Goal: Information Seeking & Learning: Find specific fact

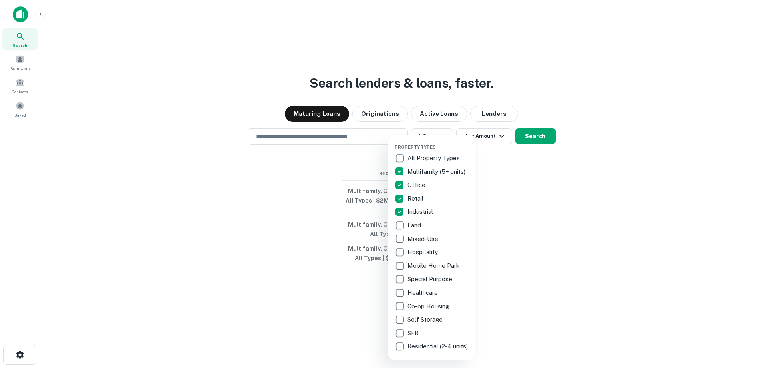
click at [490, 177] on div at bounding box center [384, 184] width 769 height 368
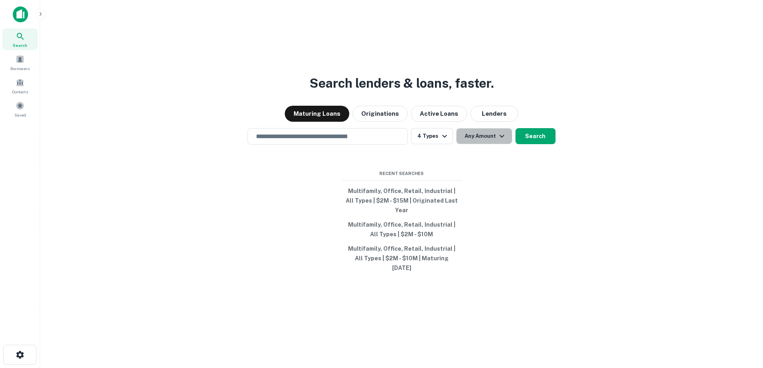
click at [494, 144] on button "Any Amount" at bounding box center [484, 136] width 56 height 16
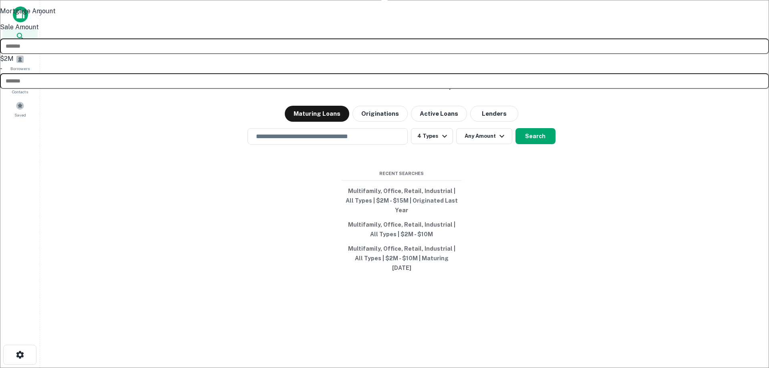
type input "*******"
click at [510, 89] on input "number" at bounding box center [384, 81] width 769 height 16
type input "********"
click at [526, 139] on div at bounding box center [384, 184] width 769 height 368
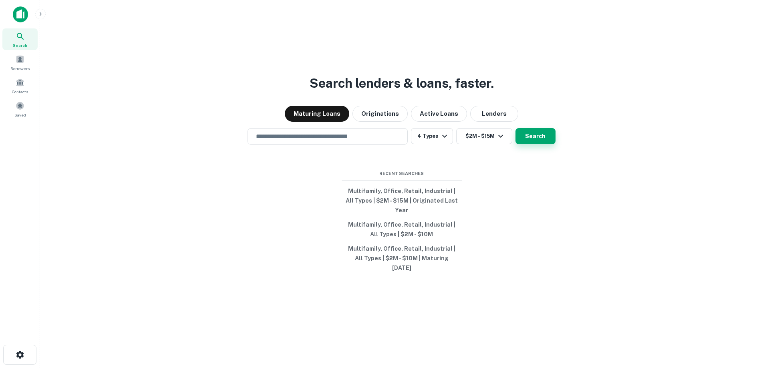
click at [528, 143] on button "Search" at bounding box center [536, 136] width 40 height 16
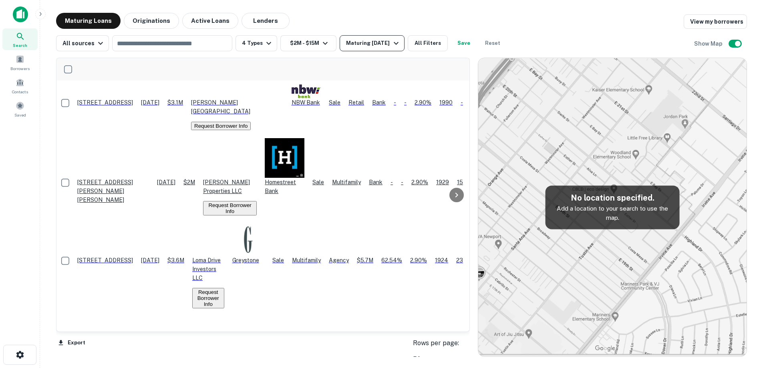
click at [383, 36] on button "Maturing [DATE]" at bounding box center [372, 43] width 64 height 16
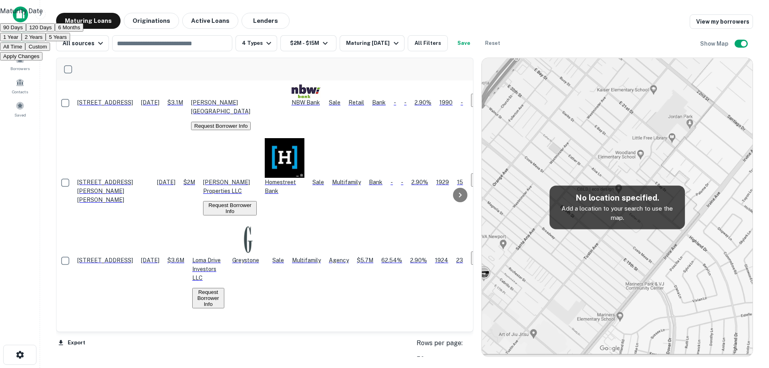
click at [50, 51] on button "Custom" at bounding box center [37, 46] width 25 height 8
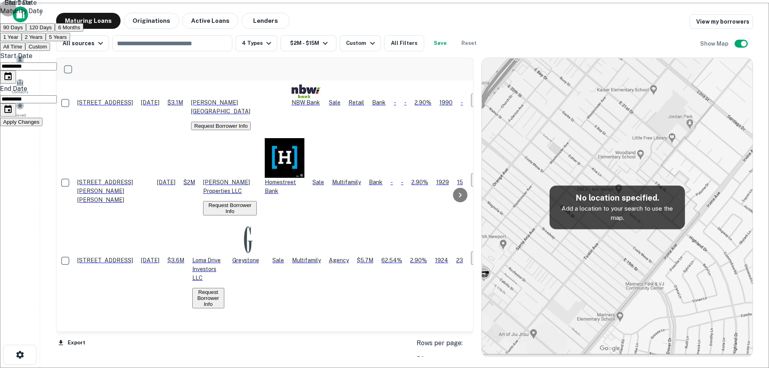
click at [12, 80] on icon "Choose date, selected date is Sep 9, 2025" at bounding box center [7, 76] width 7 height 8
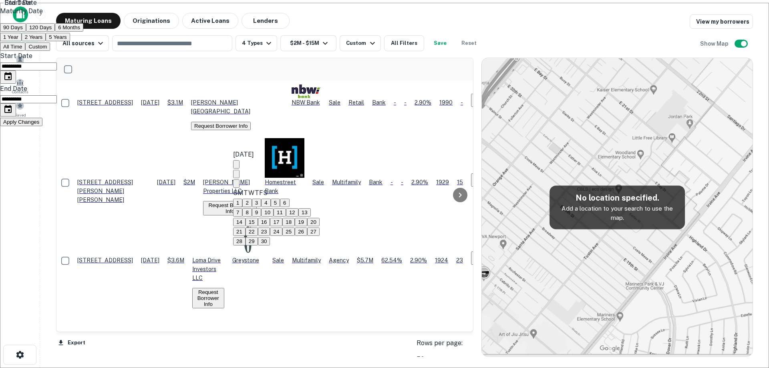
click at [240, 179] on button "Next month" at bounding box center [236, 183] width 6 height 8
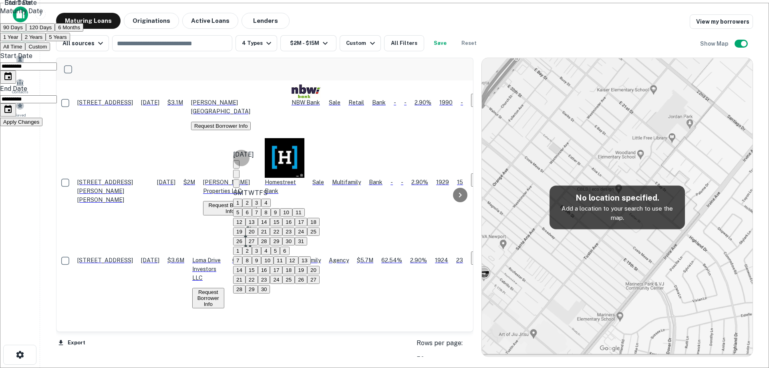
click at [240, 179] on button "Next month" at bounding box center [236, 183] width 6 height 8
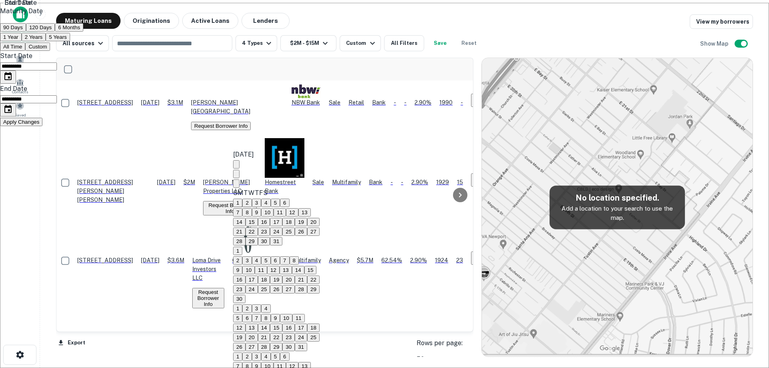
click at [240, 179] on button "Next month" at bounding box center [236, 183] width 6 height 8
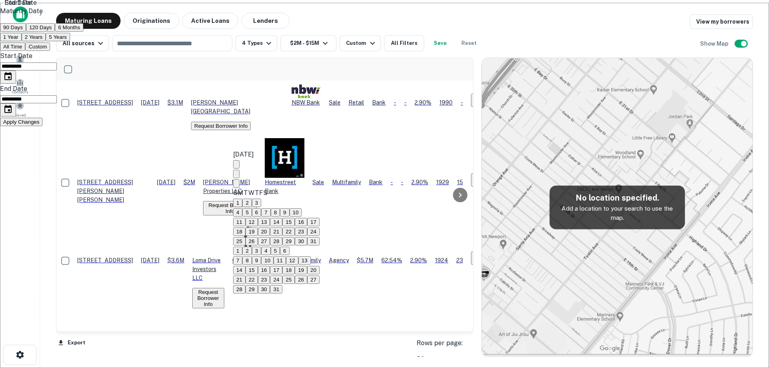
click at [240, 179] on button "Next month" at bounding box center [236, 183] width 6 height 8
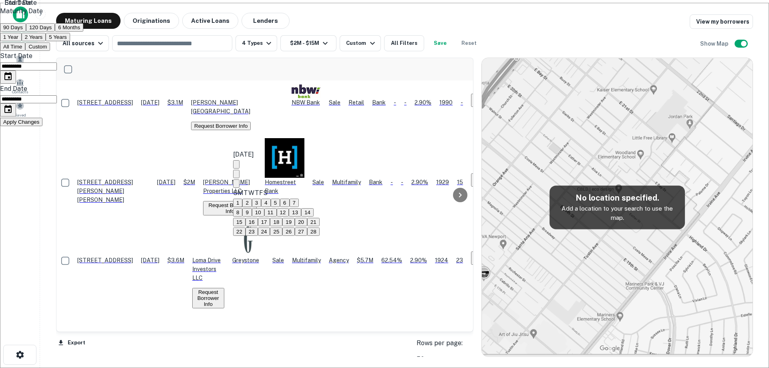
click at [240, 170] on button "Previous month" at bounding box center [236, 174] width 6 height 8
click at [261, 213] on button "6" at bounding box center [256, 212] width 9 height 8
type input "**********"
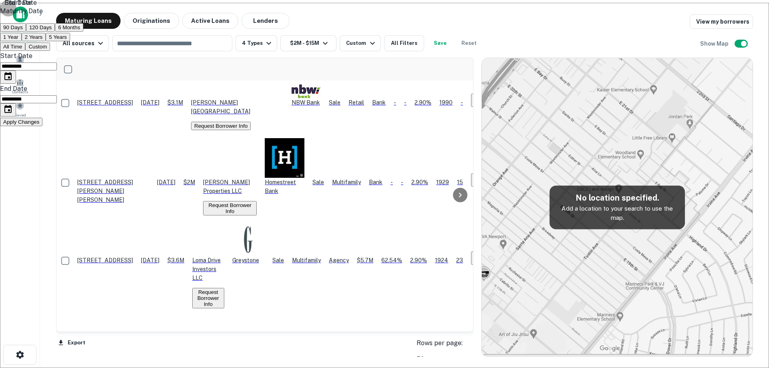
click at [16, 117] on button "Choose date, selected date is Mar 8, 2026" at bounding box center [8, 109] width 16 height 13
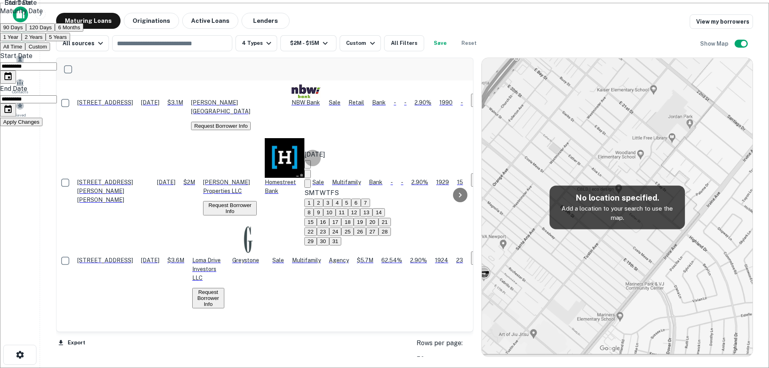
click at [308, 185] on icon "Next month" at bounding box center [308, 185] width 0 height 0
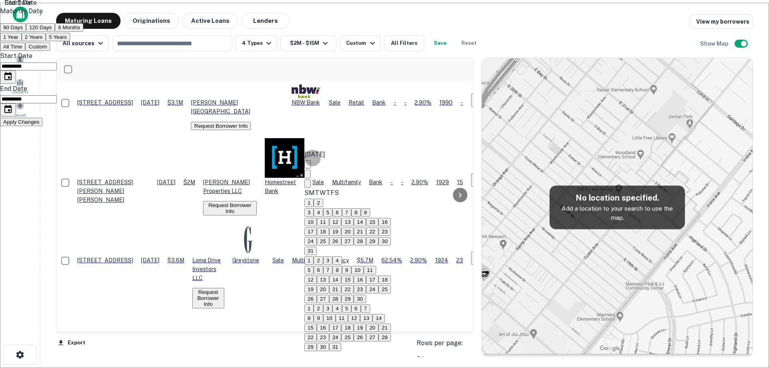
click at [308, 185] on icon "Next month" at bounding box center [308, 185] width 0 height 0
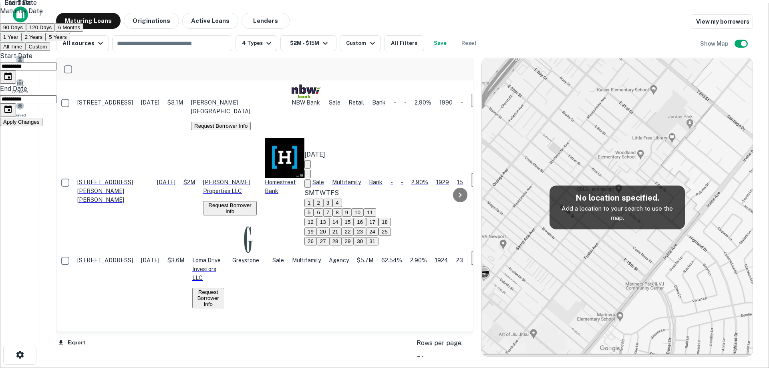
click at [308, 185] on icon "Next month" at bounding box center [308, 185] width 0 height 0
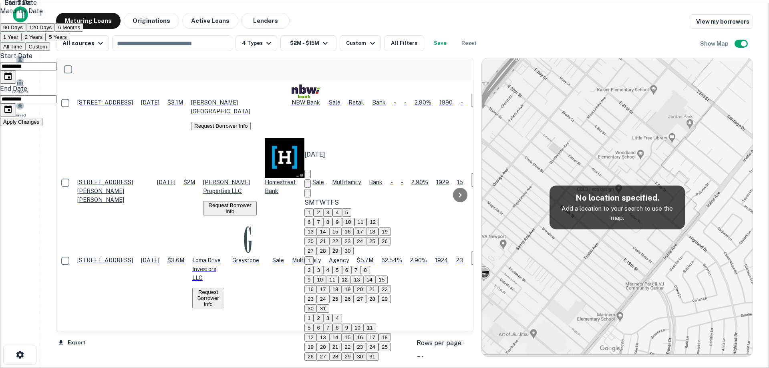
click at [308, 195] on icon "Next month" at bounding box center [308, 195] width 0 height 0
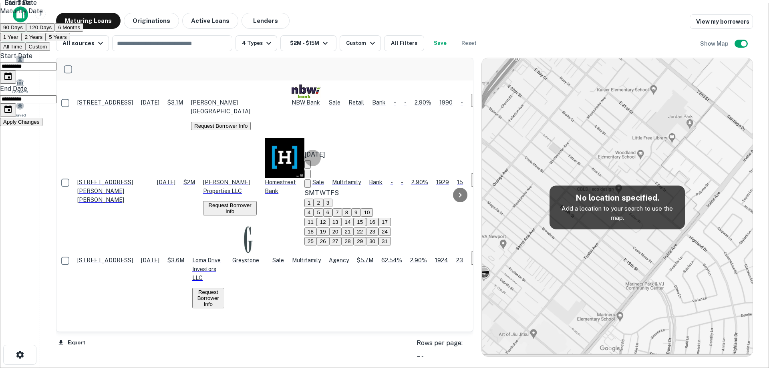
click at [308, 176] on icon "Previous month" at bounding box center [308, 176] width 0 height 0
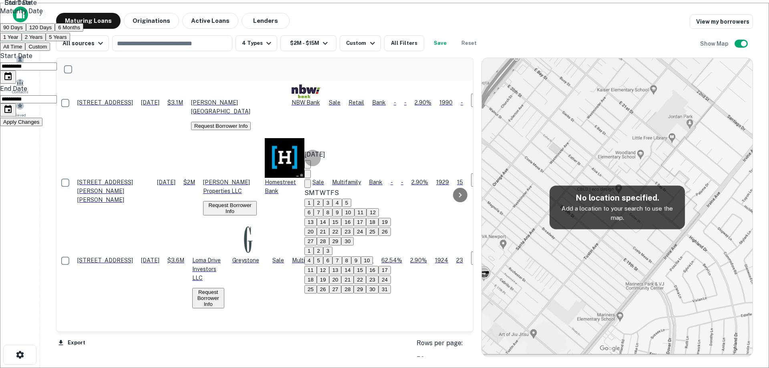
click at [308, 176] on icon "Previous month" at bounding box center [308, 176] width 0 height 0
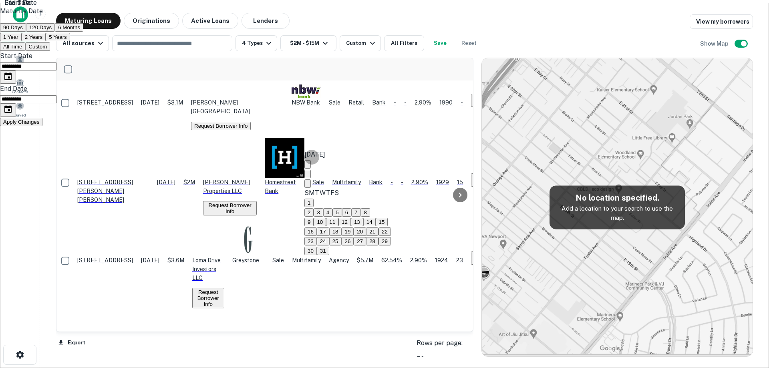
click at [354, 236] on button "19" at bounding box center [347, 232] width 12 height 8
type input "**********"
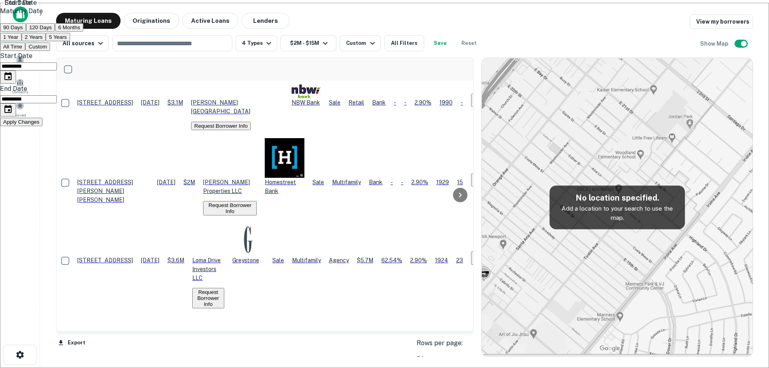
click at [42, 126] on button "Apply Changes" at bounding box center [21, 122] width 42 height 8
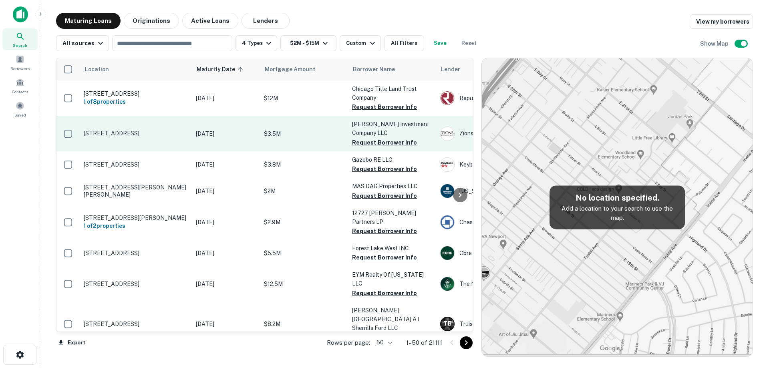
click at [324, 134] on p "$3.5M" at bounding box center [304, 133] width 80 height 9
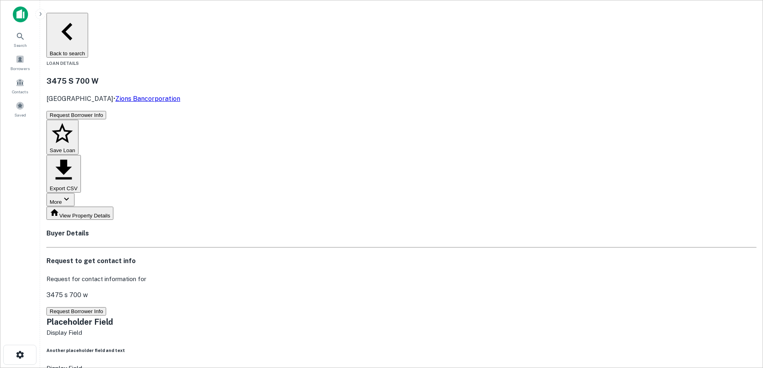
drag, startPoint x: 133, startPoint y: 48, endPoint x: 212, endPoint y: 63, distance: 81.0
click at [212, 75] on div "[STREET_ADDRESS] • Zions Bancorporation" at bounding box center [401, 89] width 710 height 28
copy div "[STREET_ADDRESS]"
click at [106, 307] on button "Request Borrower Info" at bounding box center [76, 311] width 60 height 8
click at [200, 75] on h3 "3475 S 700 W" at bounding box center [401, 80] width 710 height 11
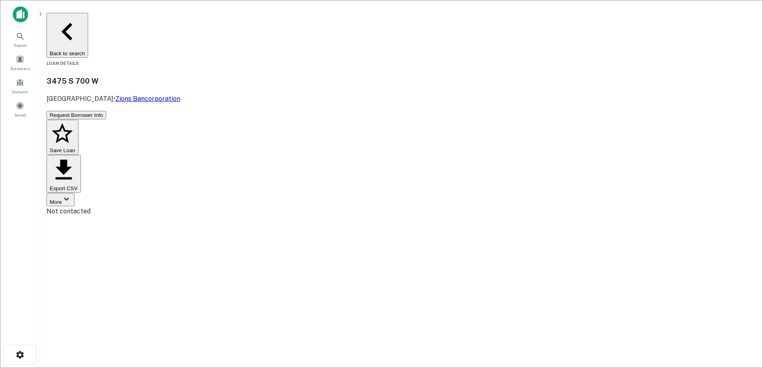
click at [88, 25] on button "Back to search" at bounding box center [67, 35] width 42 height 45
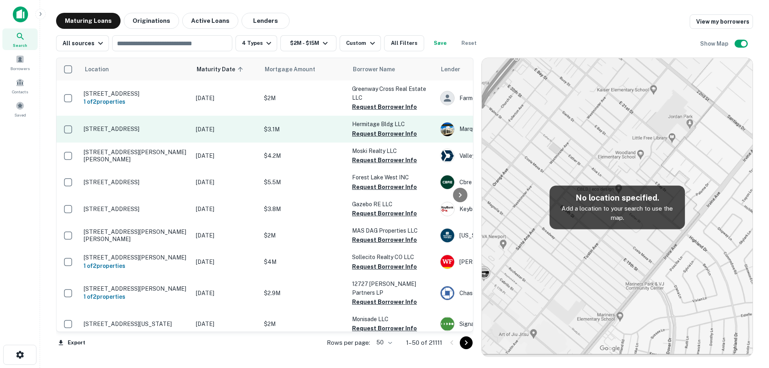
click at [193, 139] on td "[DATE]" at bounding box center [226, 129] width 68 height 26
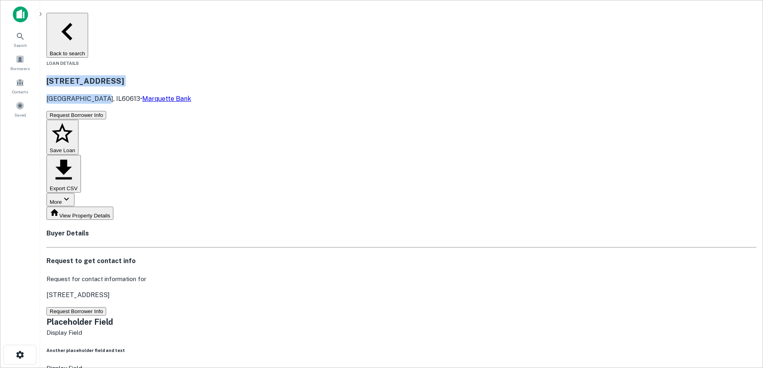
drag, startPoint x: 134, startPoint y: 47, endPoint x: 186, endPoint y: 65, distance: 55.0
click at [186, 75] on div "[STREET_ADDRESS] • Marquette Bank" at bounding box center [401, 89] width 710 height 28
copy div "[STREET_ADDRESS]"
click at [88, 18] on button "Back to search" at bounding box center [67, 35] width 42 height 45
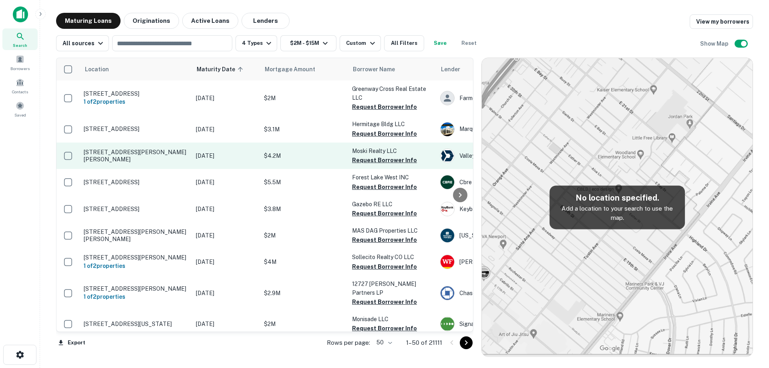
click at [159, 162] on td "[STREET_ADDRESS][PERSON_NAME][PERSON_NAME]" at bounding box center [136, 156] width 112 height 26
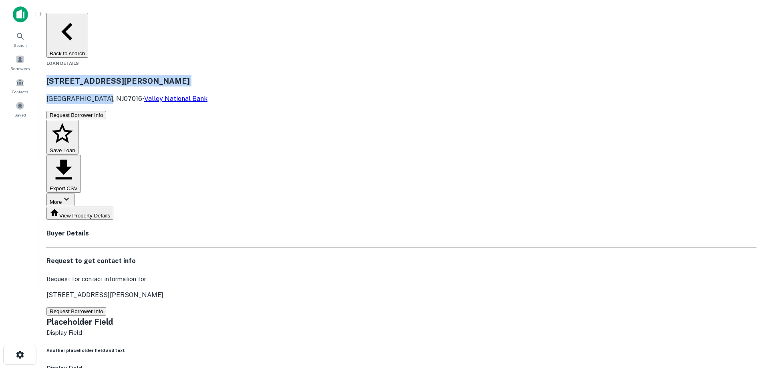
drag, startPoint x: 138, startPoint y: 53, endPoint x: 189, endPoint y: 65, distance: 52.7
click at [189, 75] on div "[STREET_ADDRESS][PERSON_NAME][PERSON_NAME] • [GEOGRAPHIC_DATA]" at bounding box center [401, 89] width 710 height 28
click at [185, 94] on p "[GEOGRAPHIC_DATA], NJ07016 • [GEOGRAPHIC_DATA]" at bounding box center [401, 99] width 710 height 10
drag, startPoint x: 158, startPoint y: 54, endPoint x: 191, endPoint y: 64, distance: 34.6
click at [191, 75] on div "[STREET_ADDRESS][PERSON_NAME][PERSON_NAME] • [GEOGRAPHIC_DATA]" at bounding box center [401, 89] width 710 height 28
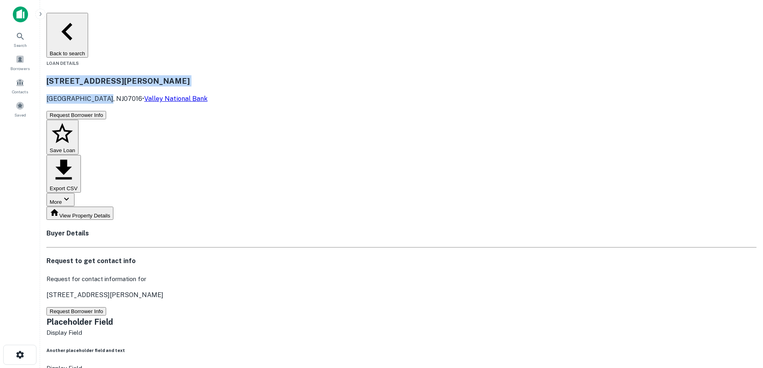
click at [163, 75] on h3 "[STREET_ADDRESS][PERSON_NAME]" at bounding box center [401, 80] width 710 height 11
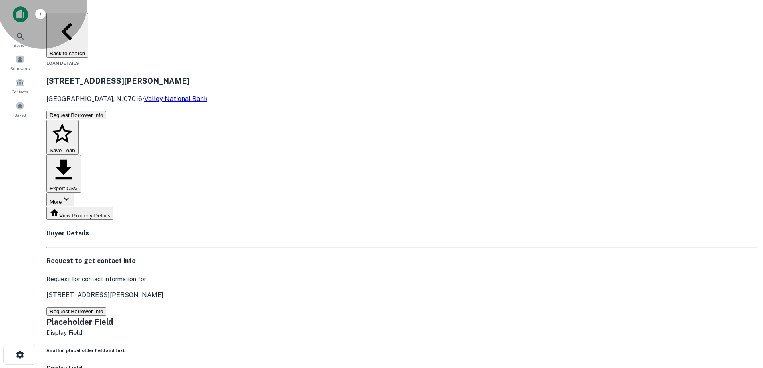
click at [106, 307] on button "Request Borrower Info" at bounding box center [76, 311] width 60 height 8
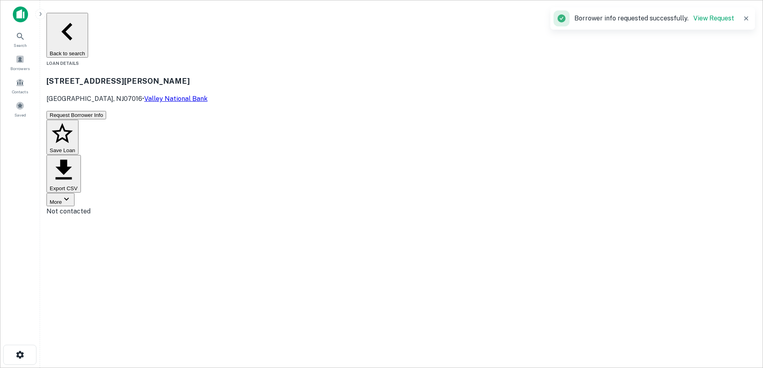
click at [88, 16] on button "Back to search" at bounding box center [67, 35] width 42 height 45
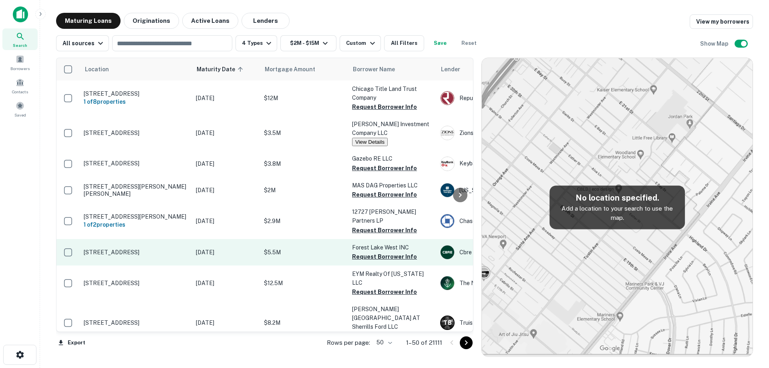
click at [186, 255] on td "[STREET_ADDRESS]" at bounding box center [136, 252] width 112 height 26
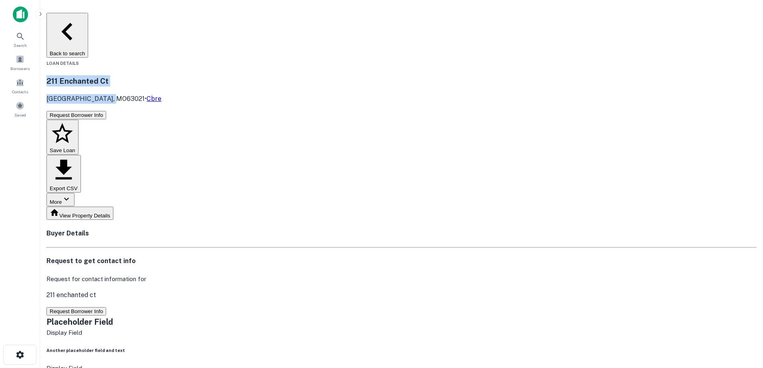
drag, startPoint x: 137, startPoint y: 52, endPoint x: 202, endPoint y: 66, distance: 66.8
click at [202, 75] on div "[STREET_ADDRESS] • Cbre" at bounding box center [401, 89] width 710 height 28
copy div "[STREET_ADDRESS]"
click at [205, 75] on h3 "211 Enchanted Ct" at bounding box center [401, 80] width 710 height 11
click at [88, 20] on button "Back to search" at bounding box center [67, 35] width 42 height 45
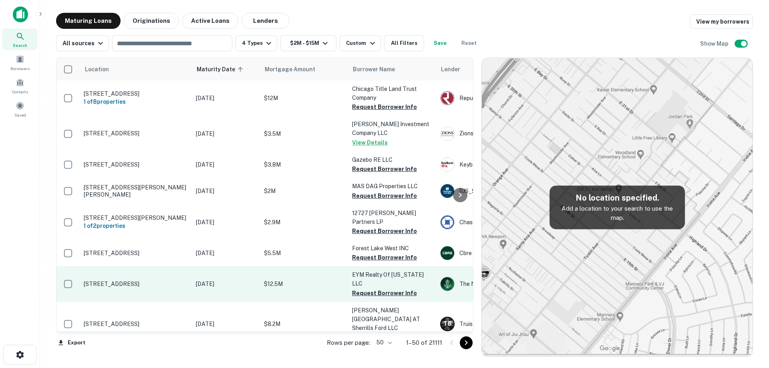
click at [212, 280] on p "[DATE]" at bounding box center [226, 284] width 60 height 9
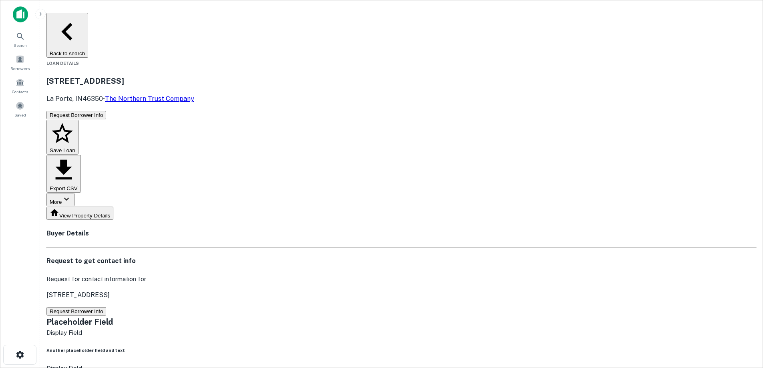
drag, startPoint x: 145, startPoint y: 54, endPoint x: 193, endPoint y: 66, distance: 49.9
click at [193, 75] on div "[STREET_ADDRESS] • The Northern Trust Company" at bounding box center [401, 89] width 710 height 28
copy div "[STREET_ADDRESS] •"
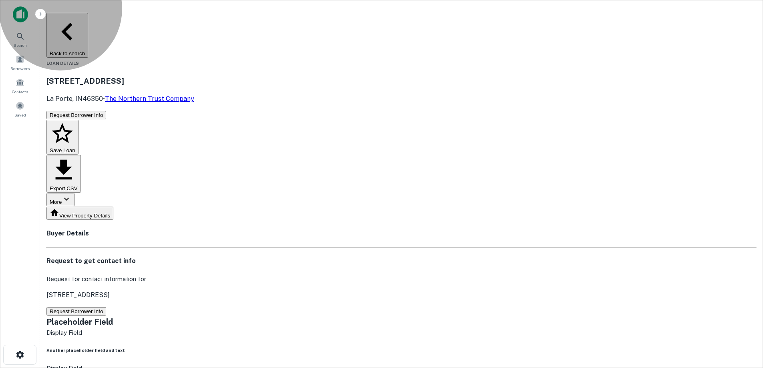
click at [106, 307] on button "Request Borrower Info" at bounding box center [76, 311] width 60 height 8
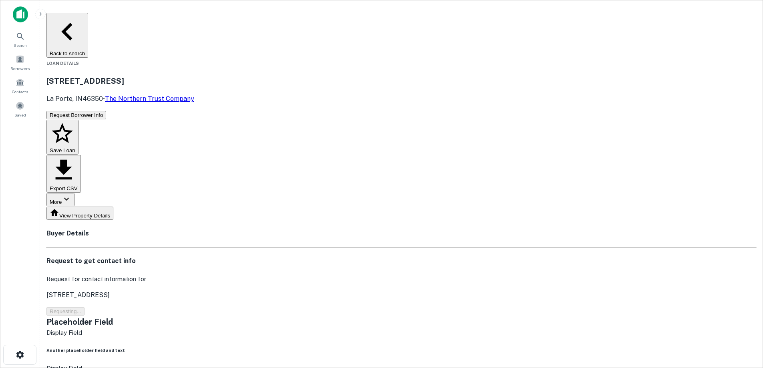
click at [197, 75] on h3 "[STREET_ADDRESS]" at bounding box center [401, 80] width 710 height 11
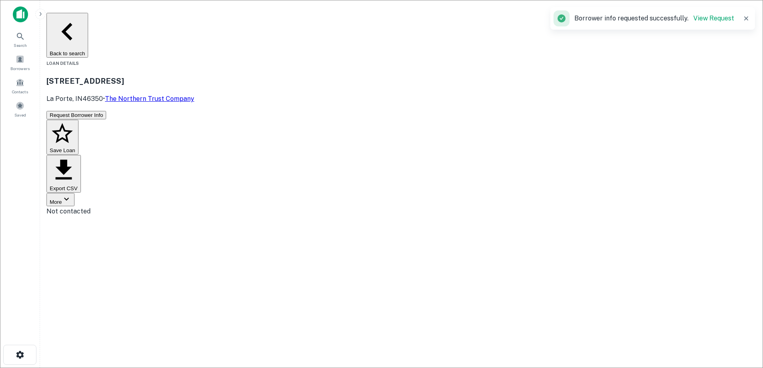
click at [88, 17] on button "Back to search" at bounding box center [67, 35] width 42 height 45
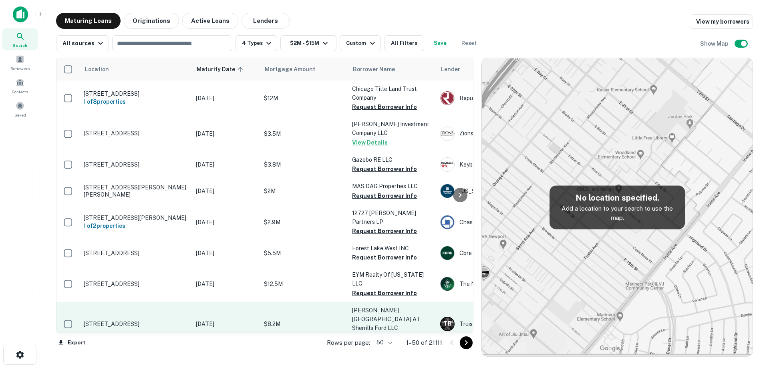
click at [203, 320] on p "[DATE]" at bounding box center [226, 324] width 60 height 9
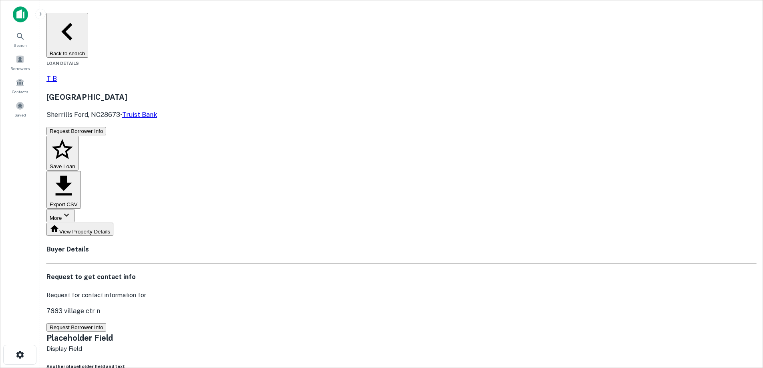
click at [88, 23] on button "Back to search" at bounding box center [67, 35] width 42 height 45
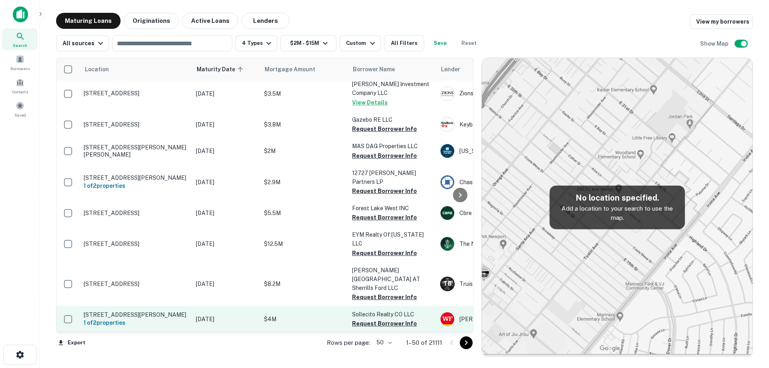
scroll to position [80, 0]
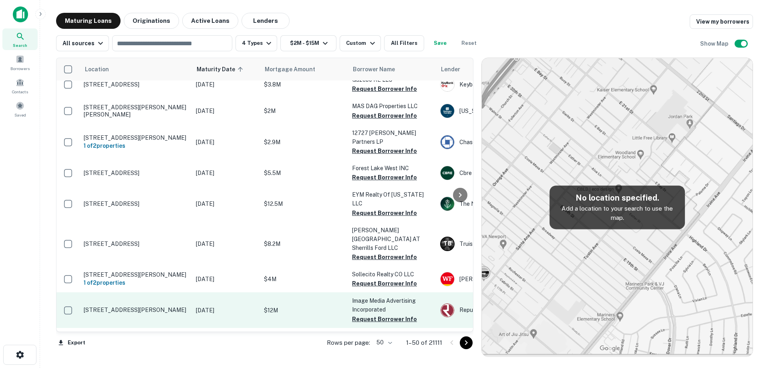
click at [185, 306] on p "[STREET_ADDRESS][PERSON_NAME]" at bounding box center [136, 309] width 104 height 7
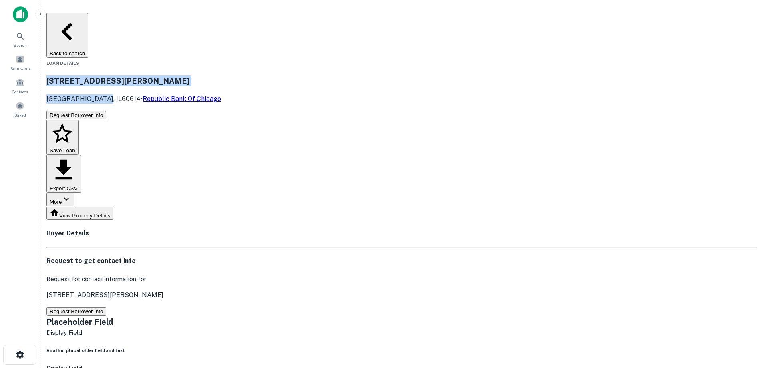
drag, startPoint x: 137, startPoint y: 55, endPoint x: 188, endPoint y: 65, distance: 52.6
click at [188, 75] on div "[STREET_ADDRESS][PERSON_NAME] • Republic Bank Of Chicago" at bounding box center [401, 89] width 710 height 28
copy div "[STREET_ADDRESS][PERSON_NAME]"
click at [88, 22] on button "Back to search" at bounding box center [67, 35] width 42 height 45
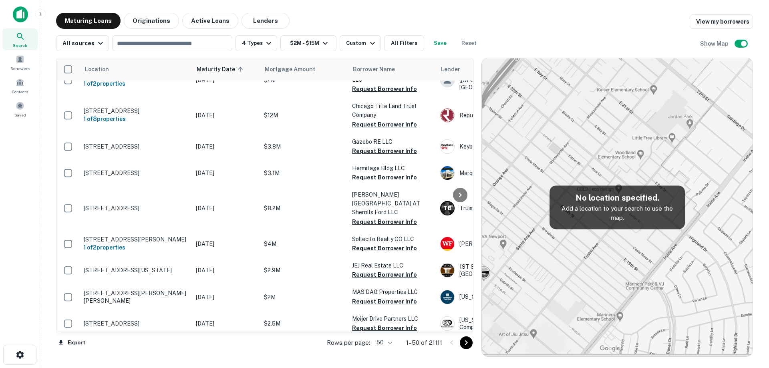
scroll to position [71, 0]
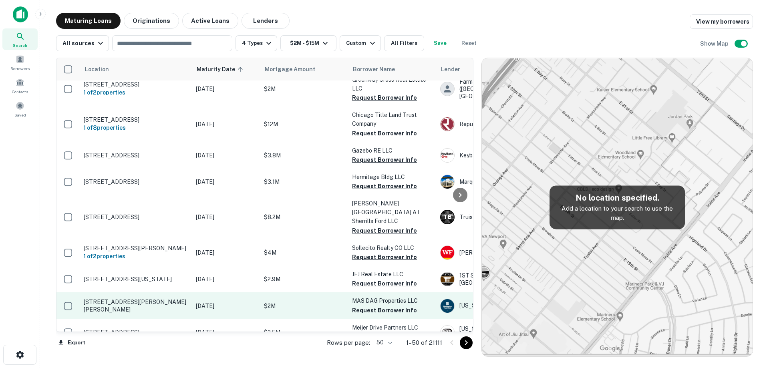
click at [179, 293] on td "[STREET_ADDRESS][PERSON_NAME][PERSON_NAME]" at bounding box center [136, 305] width 112 height 26
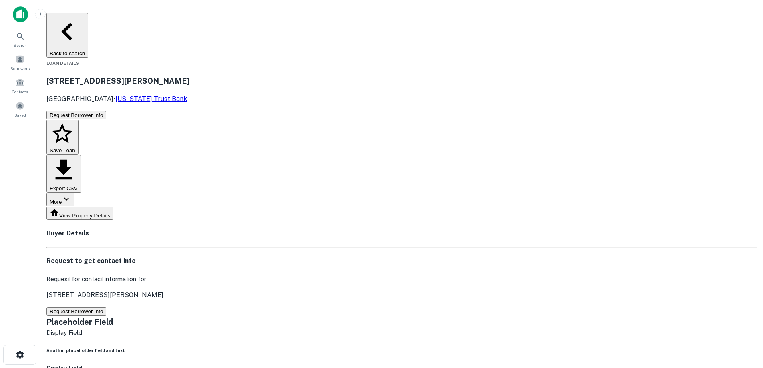
drag, startPoint x: 136, startPoint y: 52, endPoint x: 204, endPoint y: 64, distance: 69.1
click at [204, 75] on div "[STREET_ADDRESS][PERSON_NAME][PERSON_NAME] • [US_STATE] Trust Bank" at bounding box center [401, 89] width 710 height 28
copy div "[STREET_ADDRESS][PERSON_NAME][PERSON_NAME]"
click at [88, 18] on button "Back to search" at bounding box center [67, 35] width 42 height 45
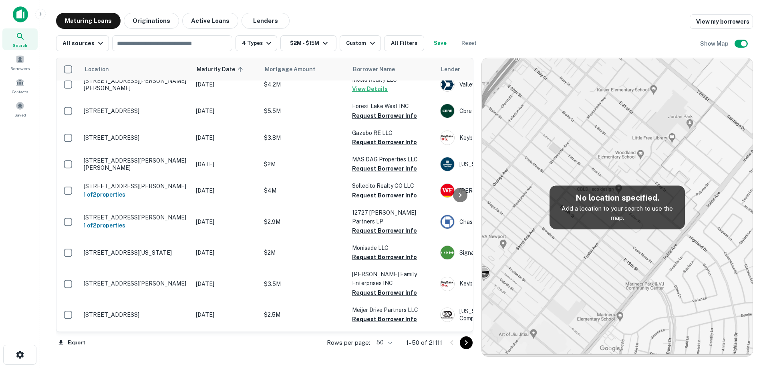
scroll to position [54, 0]
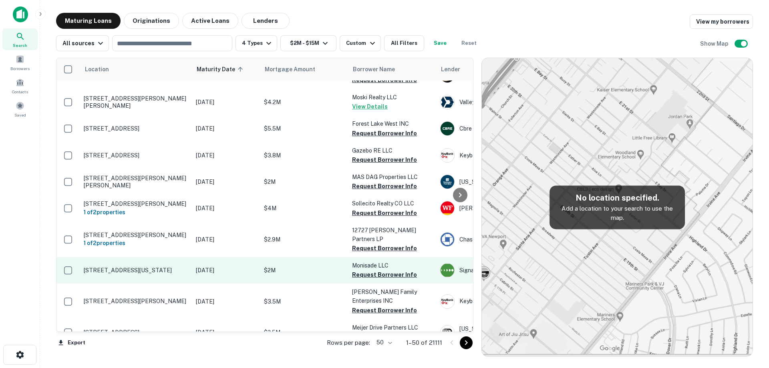
click at [172, 268] on p "[STREET_ADDRESS][US_STATE]" at bounding box center [136, 270] width 104 height 7
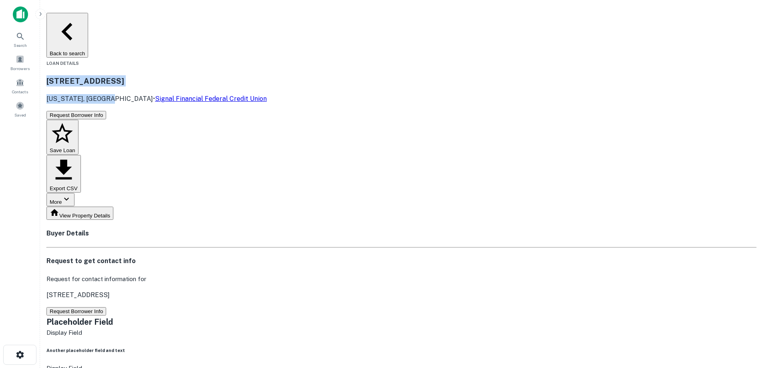
drag, startPoint x: 134, startPoint y: 49, endPoint x: 201, endPoint y: 61, distance: 68.4
click at [201, 75] on div "[STREET_ADDRESS][US_STATE] • Signal Financial Federal Credit Union" at bounding box center [401, 89] width 710 height 28
copy div "[STREET_ADDRESS][US_STATE]"
click at [88, 21] on button "Back to search" at bounding box center [67, 35] width 42 height 45
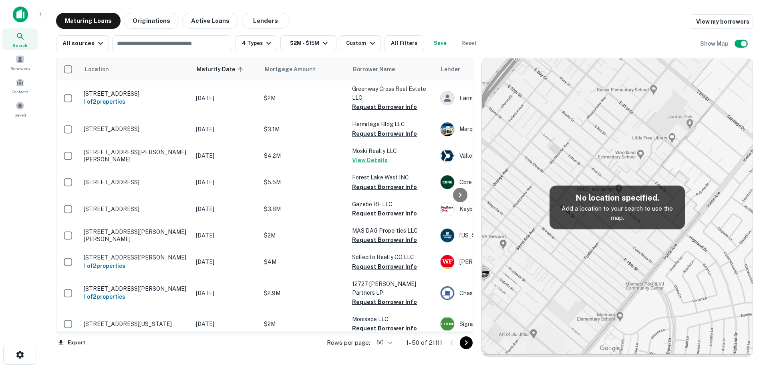
scroll to position [54, 0]
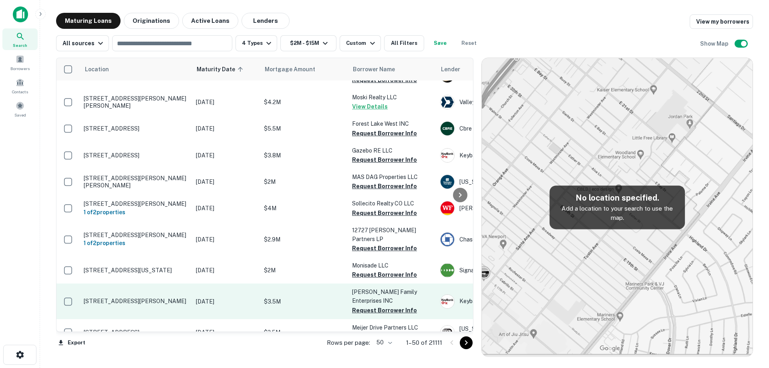
click at [162, 304] on p "[STREET_ADDRESS][PERSON_NAME]" at bounding box center [136, 301] width 104 height 7
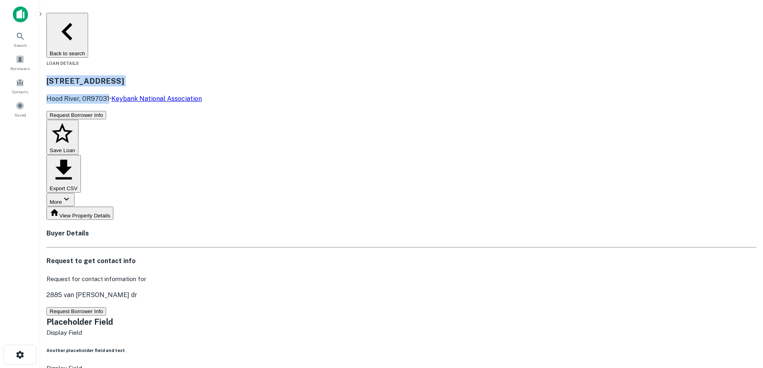
drag, startPoint x: 136, startPoint y: 52, endPoint x: 197, endPoint y: 64, distance: 62.1
click at [197, 75] on div "[STREET_ADDRESS][PERSON_NAME] • Keybank National Association" at bounding box center [401, 89] width 710 height 28
copy div "[STREET_ADDRESS][PERSON_NAME]"
click at [88, 18] on button "Back to search" at bounding box center [67, 35] width 42 height 45
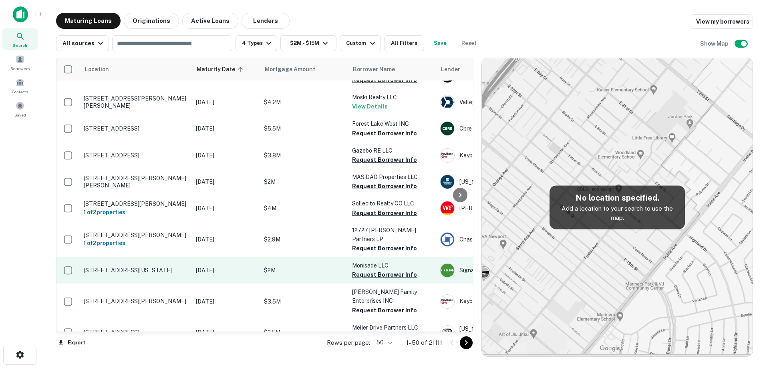
scroll to position [94, 0]
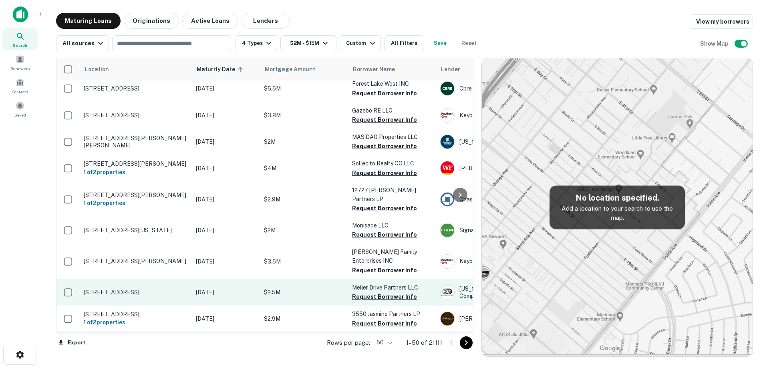
click at [197, 298] on td "[DATE]" at bounding box center [226, 292] width 68 height 26
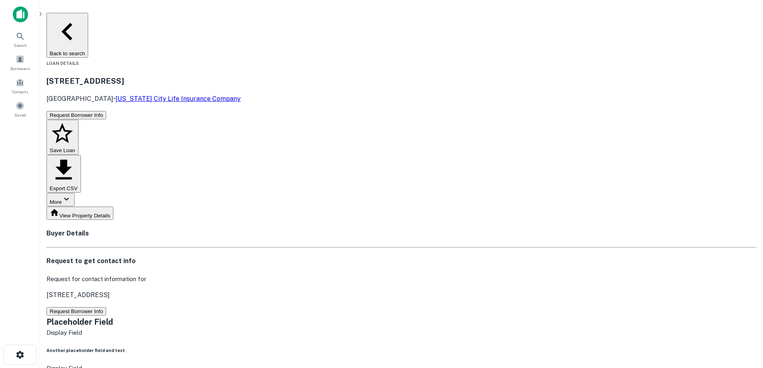
drag, startPoint x: 137, startPoint y: 54, endPoint x: 212, endPoint y: 62, distance: 75.3
click at [212, 75] on div "[STREET_ADDRESS] • [US_STATE] City Life Insurance Company" at bounding box center [401, 89] width 710 height 28
copy div "[STREET_ADDRESS]"
click at [88, 16] on button "Back to search" at bounding box center [67, 35] width 42 height 45
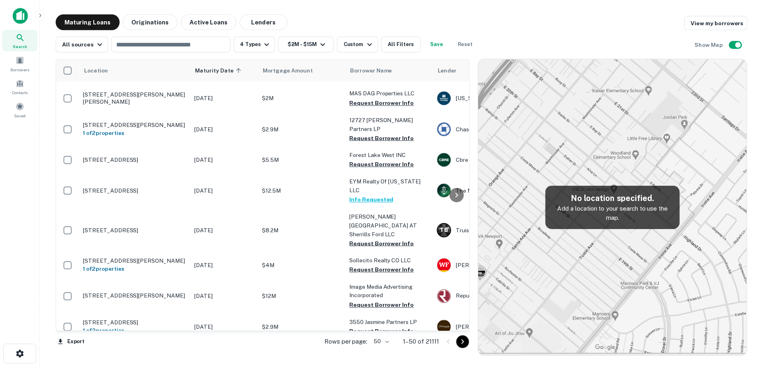
scroll to position [134, 0]
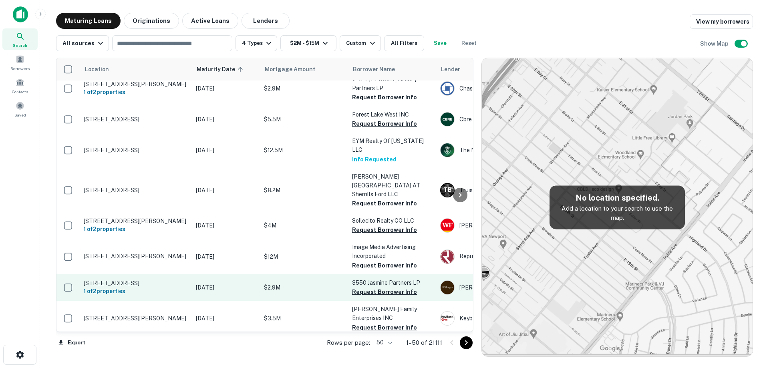
click at [199, 274] on td "[DATE]" at bounding box center [226, 287] width 68 height 26
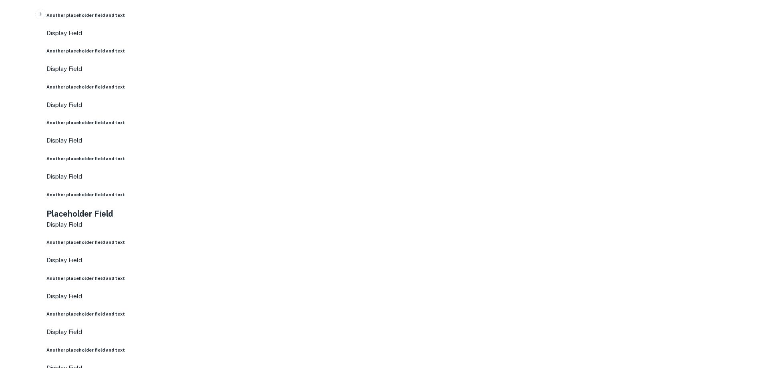
scroll to position [601, 0]
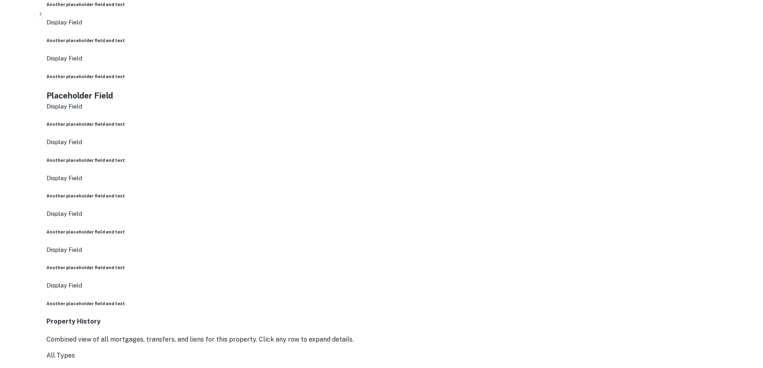
copy p "[STREET_ADDRESS]"
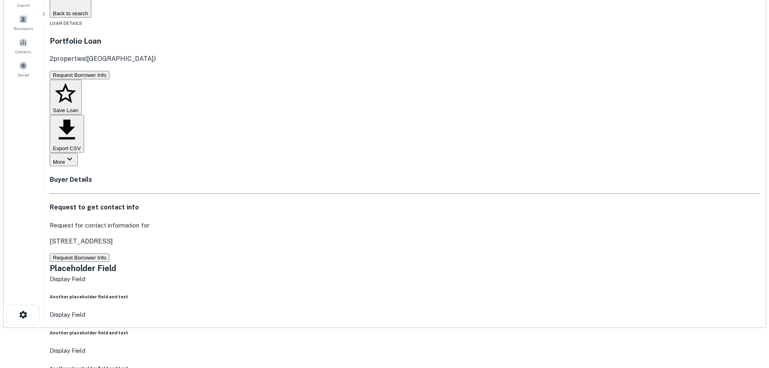
scroll to position [0, 0]
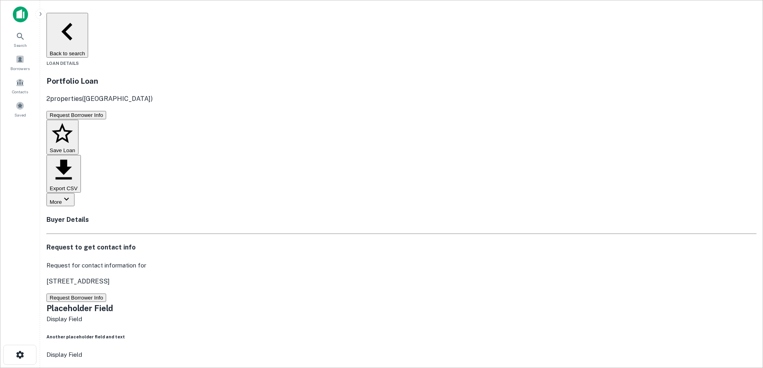
click at [88, 16] on button "Back to search" at bounding box center [67, 35] width 42 height 45
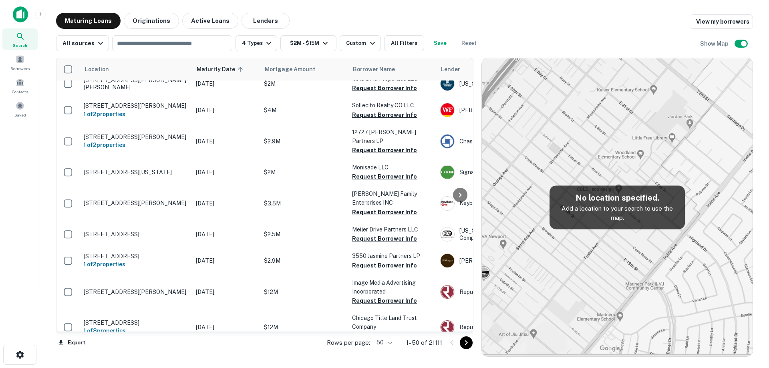
scroll to position [174, 0]
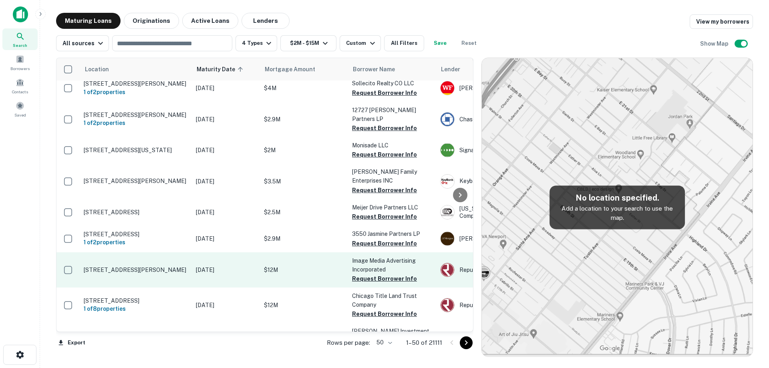
click at [193, 281] on td "[DATE]" at bounding box center [226, 269] width 68 height 35
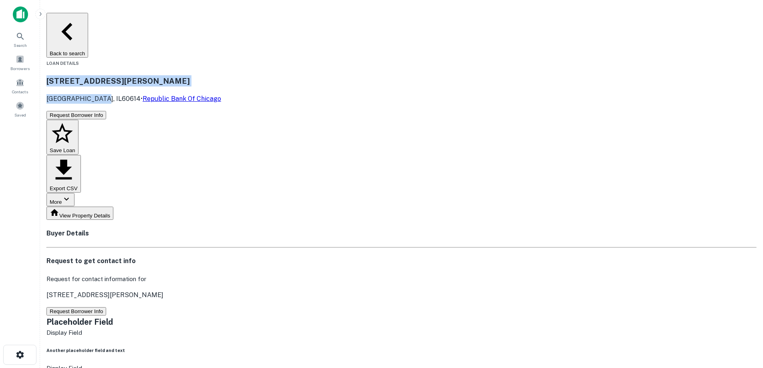
drag, startPoint x: 133, startPoint y: 49, endPoint x: 185, endPoint y: 63, distance: 53.7
click at [185, 75] on div "[STREET_ADDRESS][PERSON_NAME] • Republic Bank Of Chicago" at bounding box center [401, 89] width 710 height 28
click at [88, 21] on button "Back to search" at bounding box center [67, 35] width 42 height 45
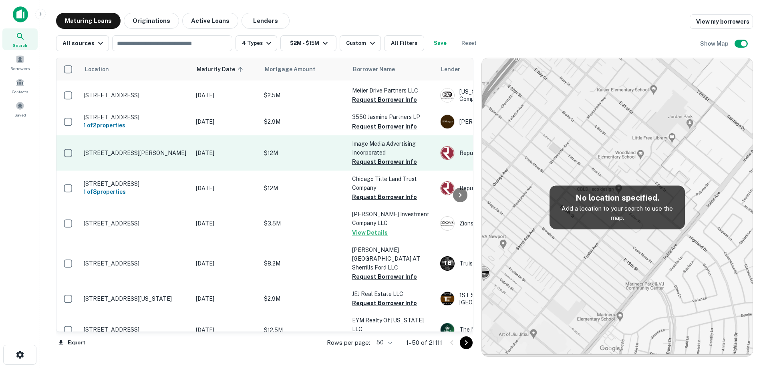
scroll to position [294, 0]
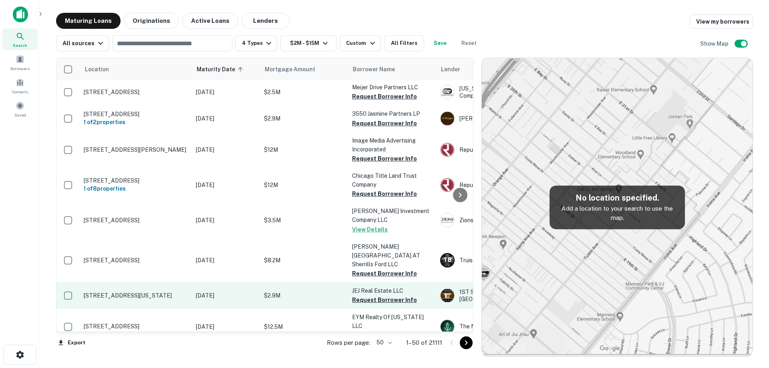
click at [191, 291] on td "[STREET_ADDRESS][US_STATE]" at bounding box center [136, 295] width 112 height 26
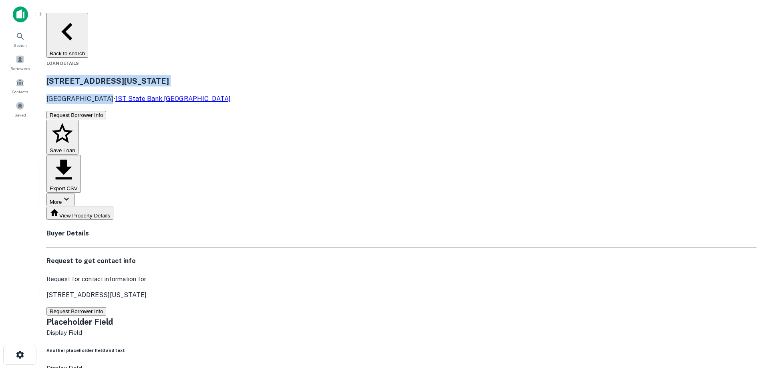
drag, startPoint x: 166, startPoint y: 56, endPoint x: 190, endPoint y: 64, distance: 25.0
click at [190, 75] on div "[STREET_ADDRESS][US_STATE] • 1ST State Bank [GEOGRAPHIC_DATA]" at bounding box center [401, 89] width 710 height 28
click at [138, 13] on main "Back to search Loan Details [STREET_ADDRESS][US_STATE] • 1ST State Bank [GEOGRA…" at bounding box center [401, 184] width 723 height 368
click at [159, 21] on div "Back to search" at bounding box center [401, 35] width 710 height 45
click at [88, 19] on button "Back to search" at bounding box center [67, 35] width 42 height 45
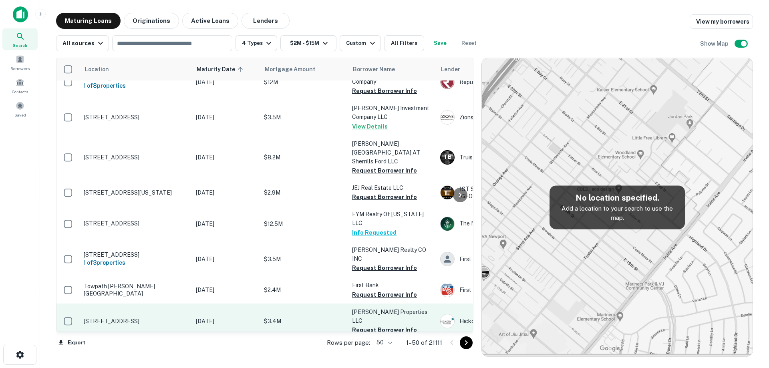
scroll to position [414, 0]
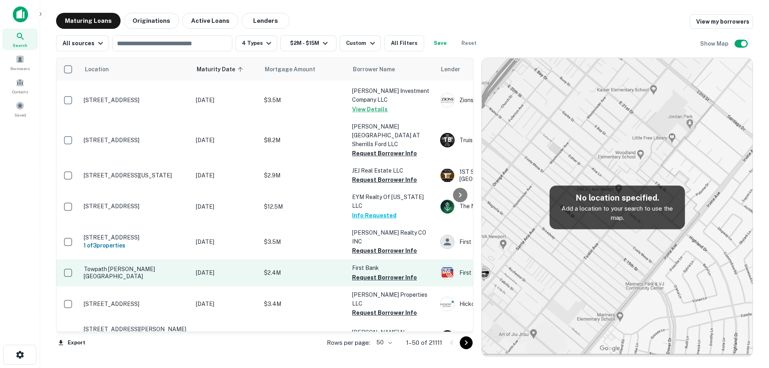
click at [184, 268] on td "Towpath [PERSON_NAME][GEOGRAPHIC_DATA]" at bounding box center [136, 273] width 112 height 26
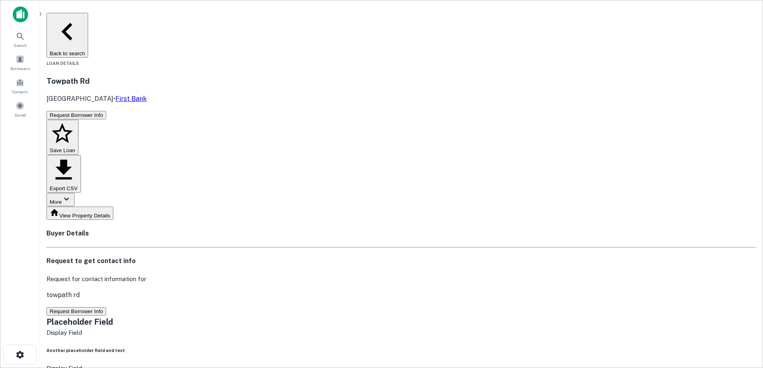
drag, startPoint x: 138, startPoint y: 49, endPoint x: 206, endPoint y: 63, distance: 69.1
click at [206, 75] on div "Towpath [PERSON_NAME][GEOGRAPHIC_DATA] • First Bank" at bounding box center [401, 89] width 710 height 28
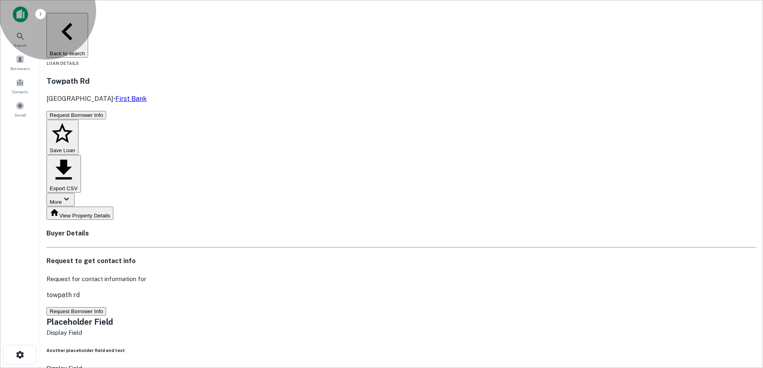
click at [106, 307] on button "Request Borrower Info" at bounding box center [76, 311] width 60 height 8
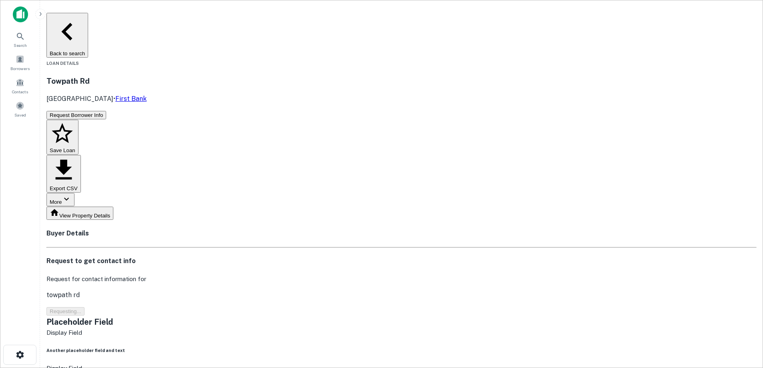
click at [178, 75] on h3 "Towpath Rd" at bounding box center [401, 80] width 710 height 11
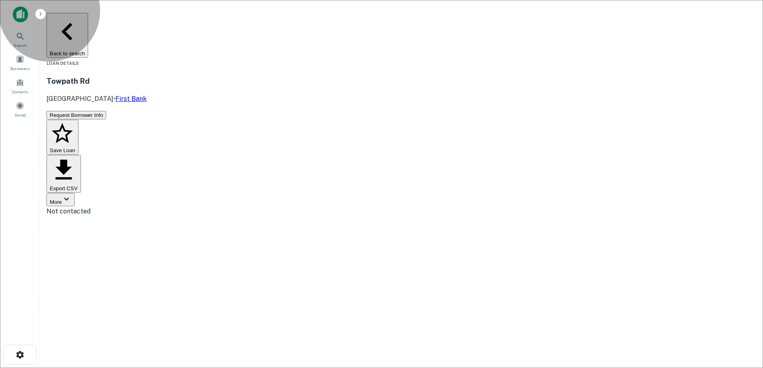
click at [88, 24] on button "Back to search" at bounding box center [67, 35] width 42 height 45
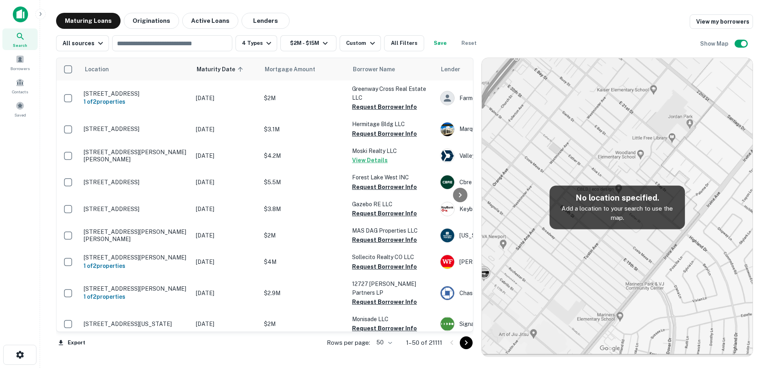
scroll to position [414, 0]
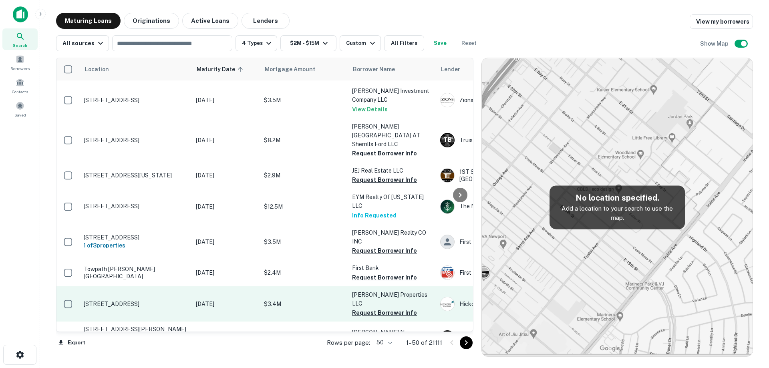
click at [190, 291] on td "[STREET_ADDRESS]" at bounding box center [136, 303] width 112 height 35
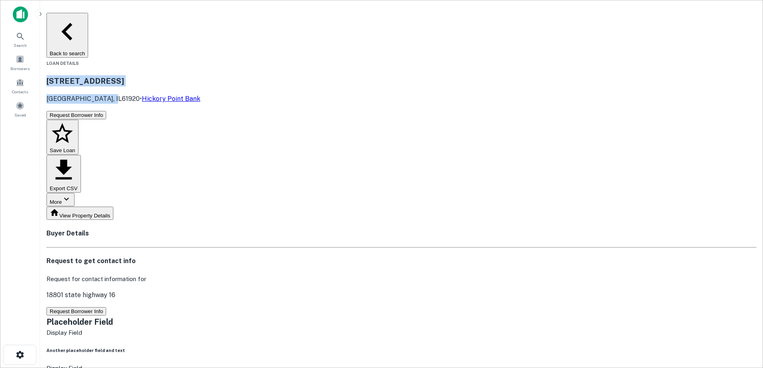
drag, startPoint x: 136, startPoint y: 49, endPoint x: 197, endPoint y: 62, distance: 62.1
click at [197, 75] on div "[STREET_ADDRESS] • [GEOGRAPHIC_DATA]" at bounding box center [401, 89] width 710 height 28
drag, startPoint x: 395, startPoint y: 177, endPoint x: 401, endPoint y: 185, distance: 10.4
click at [396, 274] on p "Request for contact information for" at bounding box center [401, 279] width 710 height 10
click at [106, 307] on button "Request Borrower Info" at bounding box center [76, 311] width 60 height 8
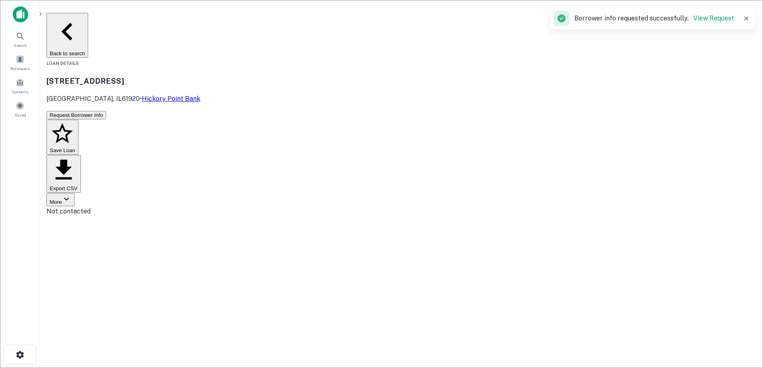
click at [88, 27] on button "Back to search" at bounding box center [67, 35] width 42 height 45
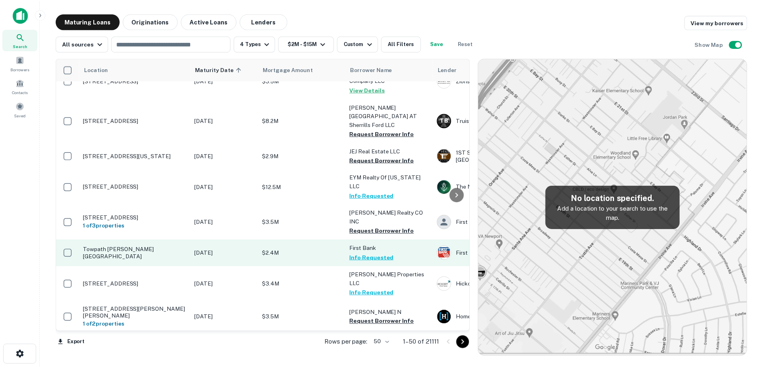
scroll to position [454, 0]
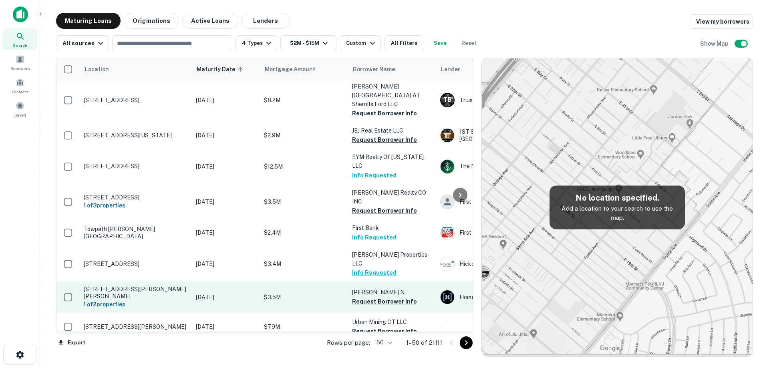
click at [221, 293] on p "[DATE]" at bounding box center [226, 297] width 60 height 9
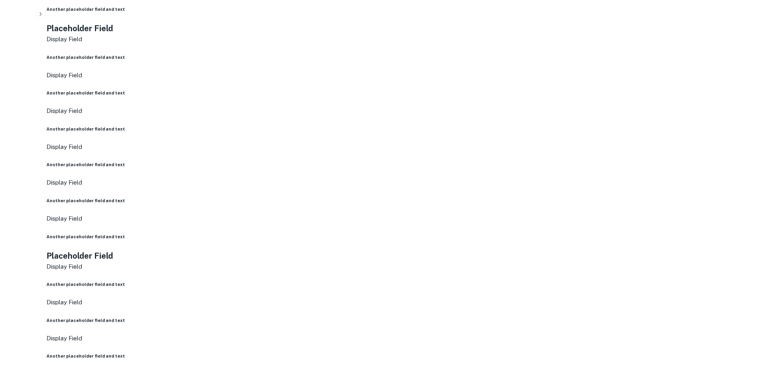
scroll to position [641, 0]
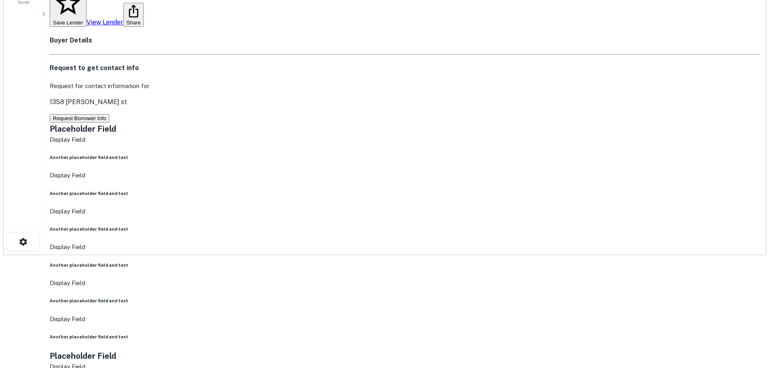
scroll to position [0, 0]
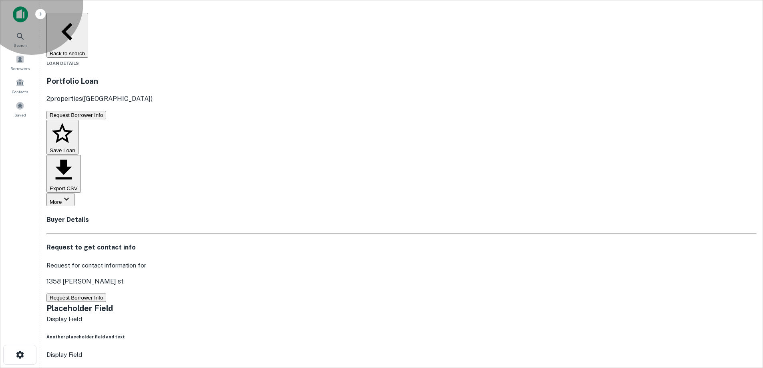
click at [106, 294] on button "Request Borrower Info" at bounding box center [76, 298] width 60 height 8
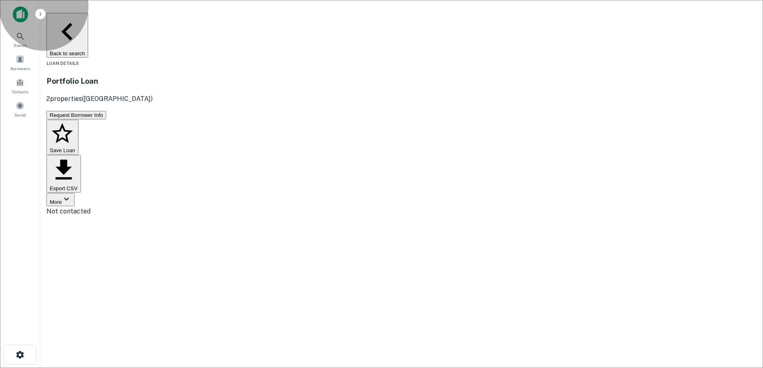
click at [88, 19] on button "Back to search" at bounding box center [67, 35] width 42 height 45
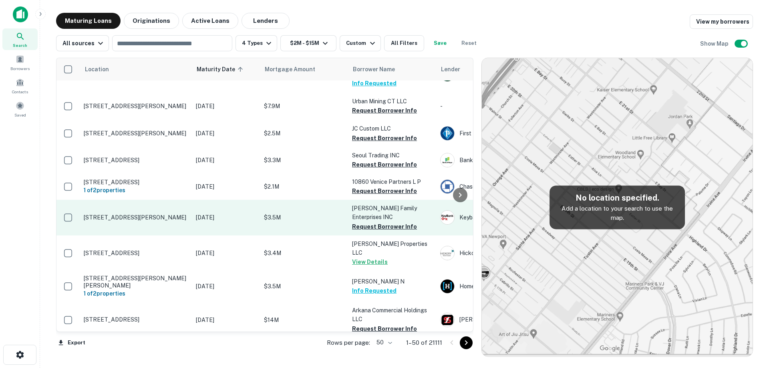
scroll to position [574, 0]
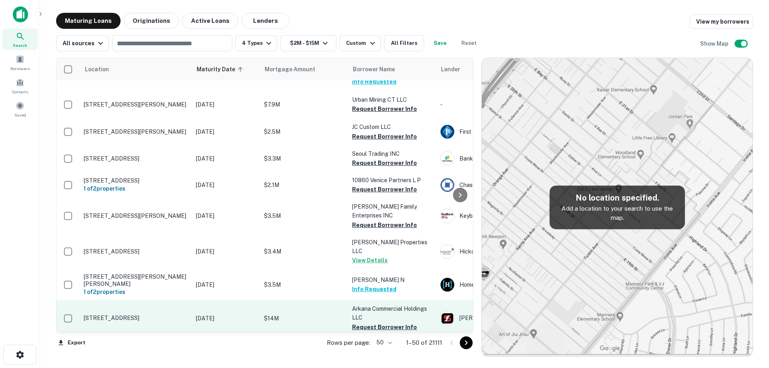
click at [189, 302] on td "[STREET_ADDRESS]" at bounding box center [136, 317] width 112 height 35
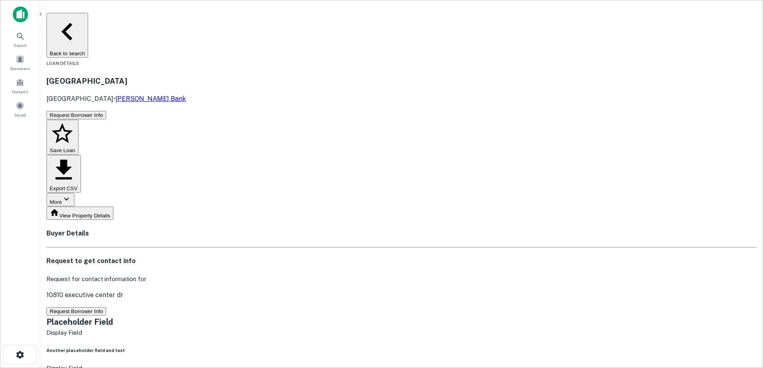
drag, startPoint x: 136, startPoint y: 52, endPoint x: 195, endPoint y: 63, distance: 60.4
click at [195, 75] on div "[STREET_ADDRESS] • [PERSON_NAME] Bank" at bounding box center [401, 89] width 710 height 28
click at [88, 25] on button "Back to search" at bounding box center [67, 35] width 42 height 45
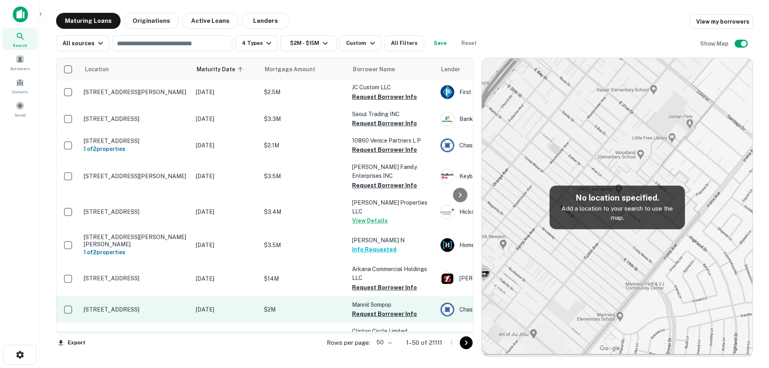
scroll to position [615, 0]
click at [171, 306] on p "[STREET_ADDRESS]" at bounding box center [136, 309] width 104 height 7
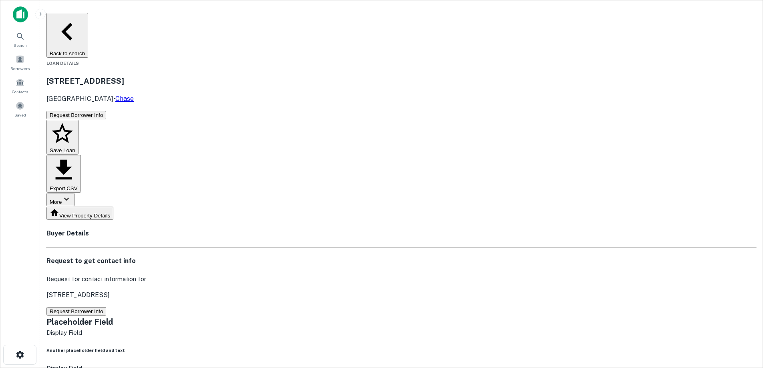
drag, startPoint x: 138, startPoint y: 51, endPoint x: 201, endPoint y: 63, distance: 64.4
click at [201, 75] on div "[STREET_ADDRESS] • Chase" at bounding box center [401, 89] width 710 height 28
click at [106, 307] on button "Request Borrower Info" at bounding box center [76, 311] width 60 height 8
click at [196, 75] on h3 "[STREET_ADDRESS]" at bounding box center [401, 80] width 710 height 11
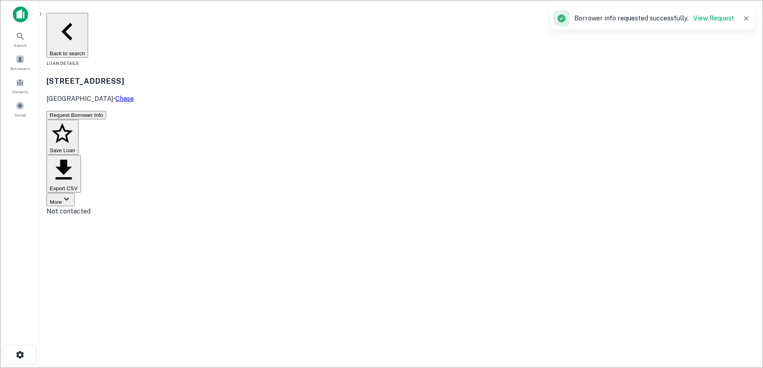
click at [88, 22] on button "Back to search" at bounding box center [67, 35] width 42 height 45
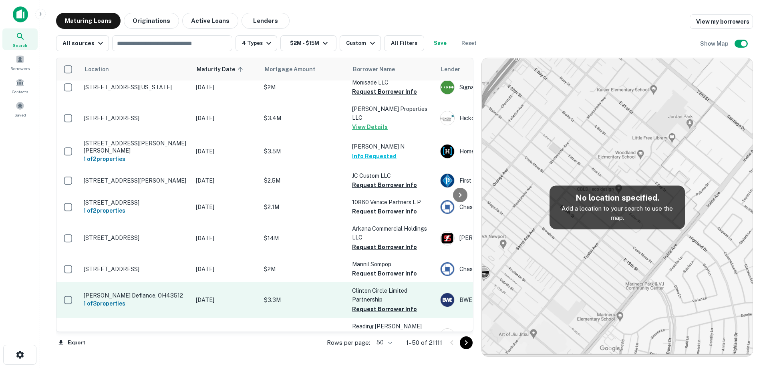
scroll to position [695, 0]
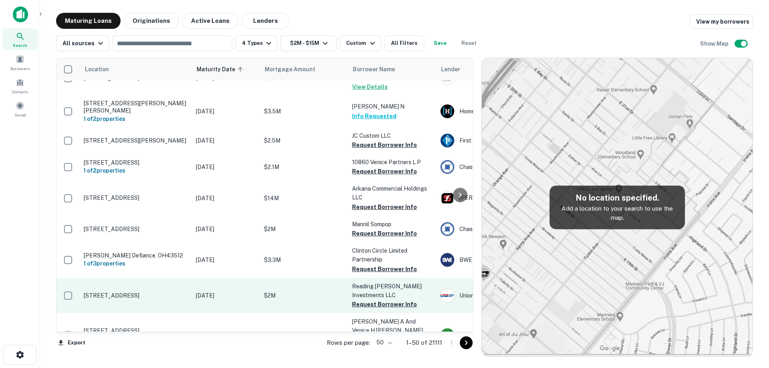
click at [192, 278] on td "[DATE]" at bounding box center [226, 295] width 68 height 35
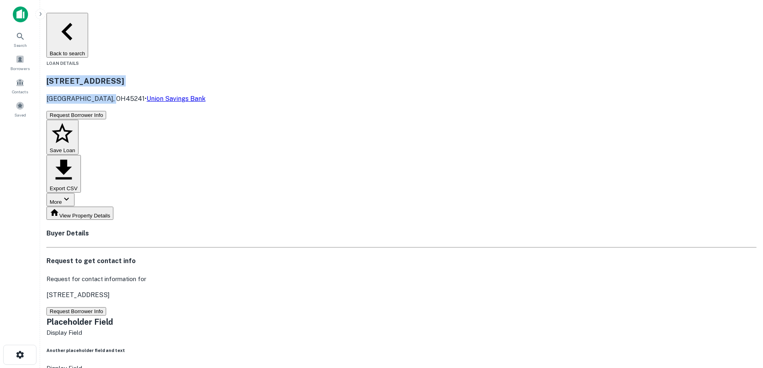
drag, startPoint x: 145, startPoint y: 48, endPoint x: 196, endPoint y: 64, distance: 54.2
click at [196, 75] on div "[STREET_ADDRESS] • Union Savings Bank" at bounding box center [401, 89] width 710 height 28
click at [106, 307] on button "Request Borrower Info" at bounding box center [76, 311] width 60 height 8
click at [173, 75] on h3 "[STREET_ADDRESS]" at bounding box center [401, 80] width 710 height 11
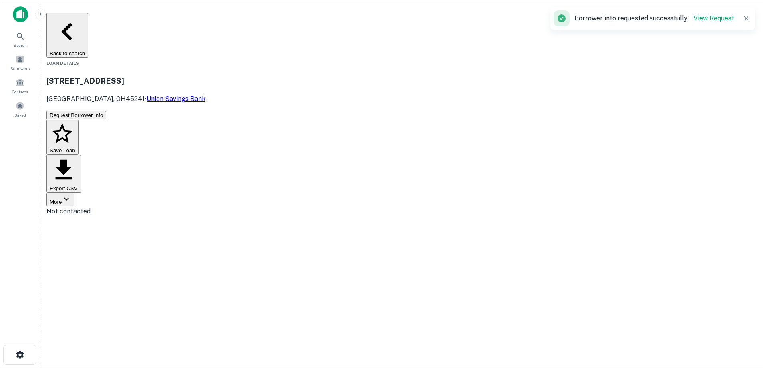
click at [88, 16] on button "Back to search" at bounding box center [67, 35] width 42 height 45
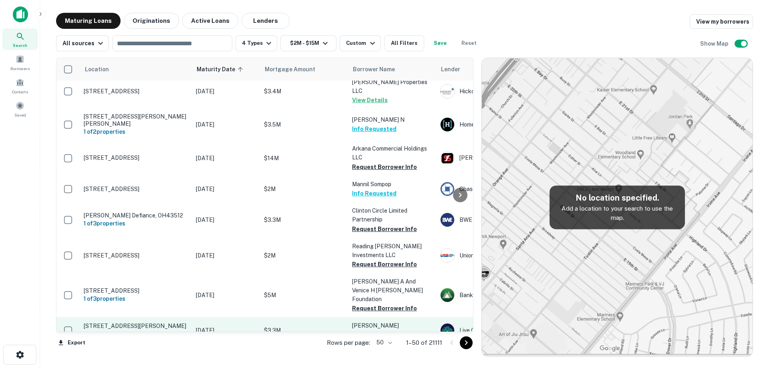
scroll to position [775, 0]
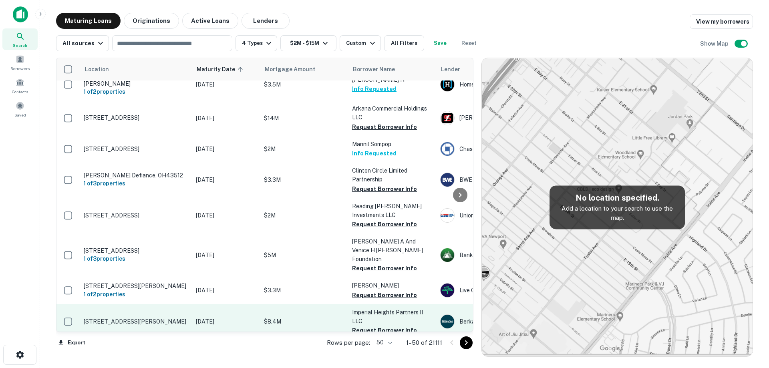
click at [230, 317] on p "[DATE]" at bounding box center [226, 321] width 60 height 9
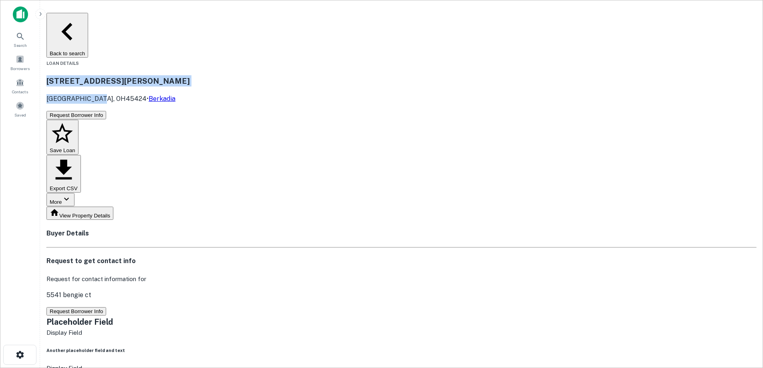
drag, startPoint x: 137, startPoint y: 52, endPoint x: 190, endPoint y: 67, distance: 55.4
click at [190, 75] on div "[STREET_ADDRESS][PERSON_NAME] • Berkadia" at bounding box center [401, 89] width 710 height 28
click at [106, 307] on button "Request Borrower Info" at bounding box center [76, 311] width 60 height 8
click at [191, 75] on h3 "[STREET_ADDRESS][PERSON_NAME]" at bounding box center [401, 80] width 710 height 11
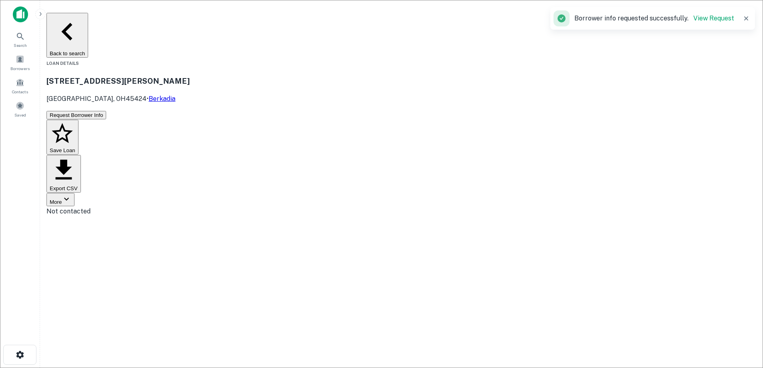
click at [88, 23] on button "Back to search" at bounding box center [67, 35] width 42 height 45
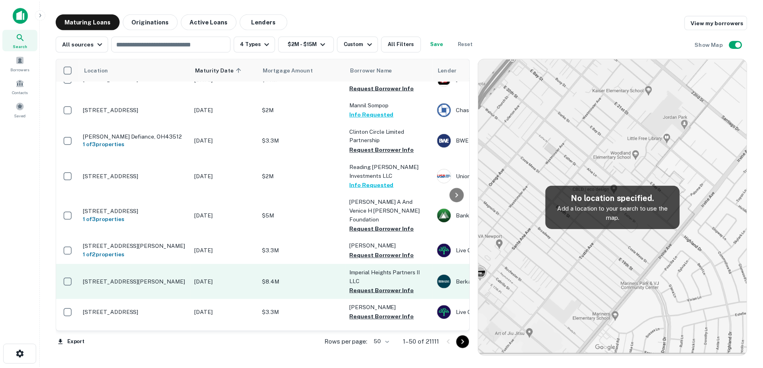
scroll to position [815, 0]
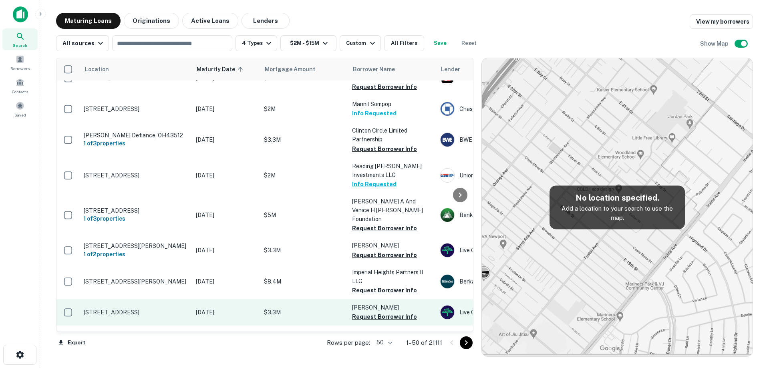
click at [201, 308] on p "[DATE]" at bounding box center [226, 312] width 60 height 9
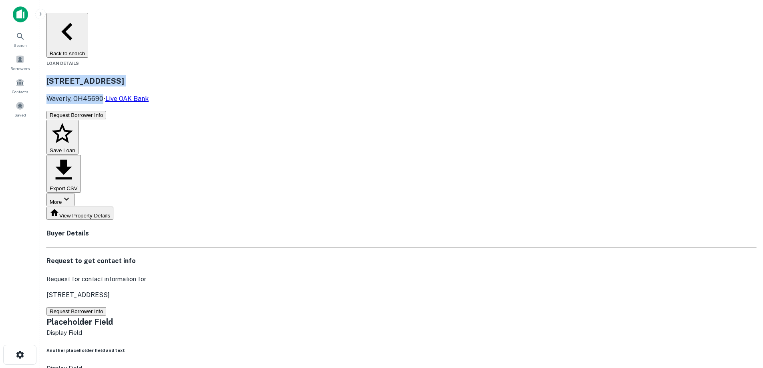
drag, startPoint x: 137, startPoint y: 51, endPoint x: 191, endPoint y: 63, distance: 55.1
click at [191, 75] on div "[STREET_ADDRESS] • Live OAK Bank" at bounding box center [401, 89] width 710 height 28
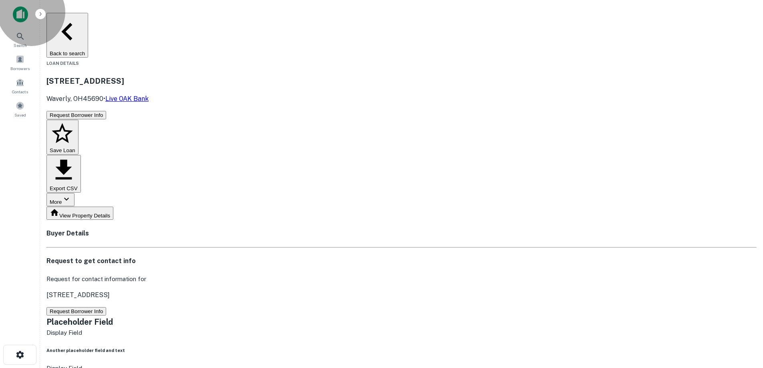
click at [88, 25] on button "Back to search" at bounding box center [67, 35] width 42 height 45
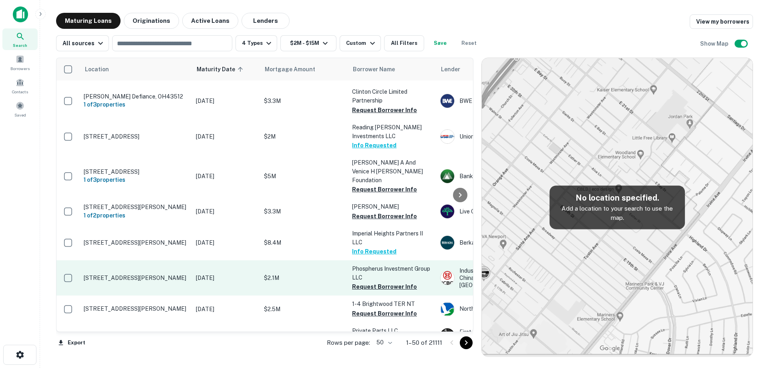
scroll to position [855, 0]
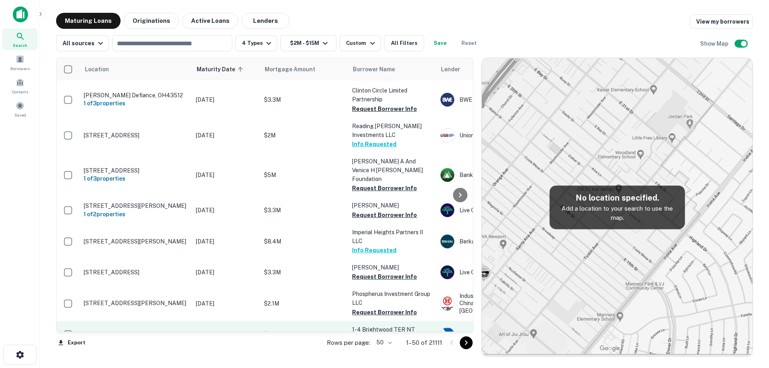
click at [182, 331] on p "[STREET_ADDRESS][PERSON_NAME]" at bounding box center [136, 334] width 104 height 7
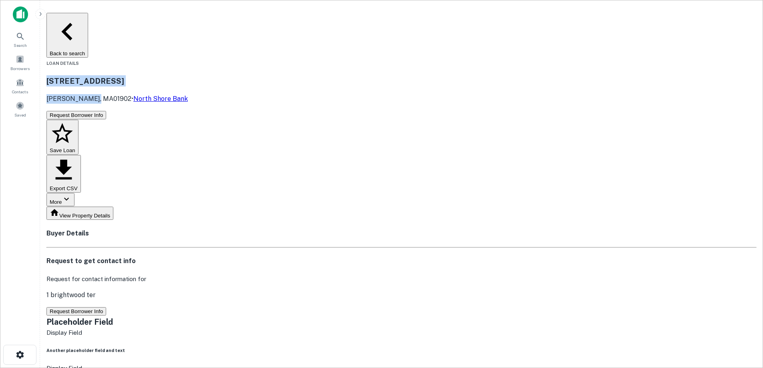
drag, startPoint x: 137, startPoint y: 50, endPoint x: 177, endPoint y: 64, distance: 42.4
click at [183, 75] on div "[STREET_ADDRESS][PERSON_NAME] • North Shore Bank" at bounding box center [401, 89] width 710 height 28
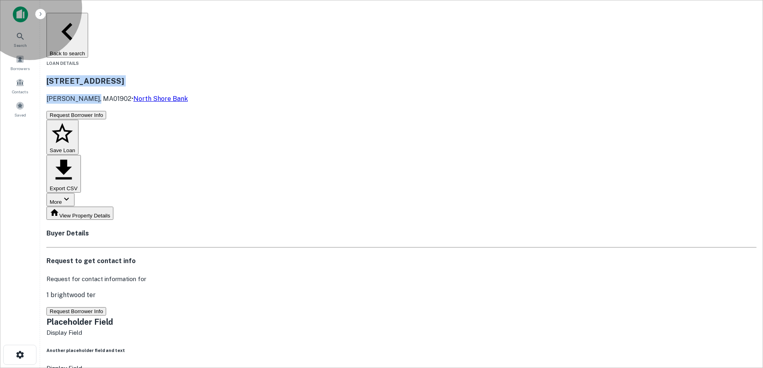
click at [106, 307] on button "Request Borrower Info" at bounding box center [76, 311] width 60 height 8
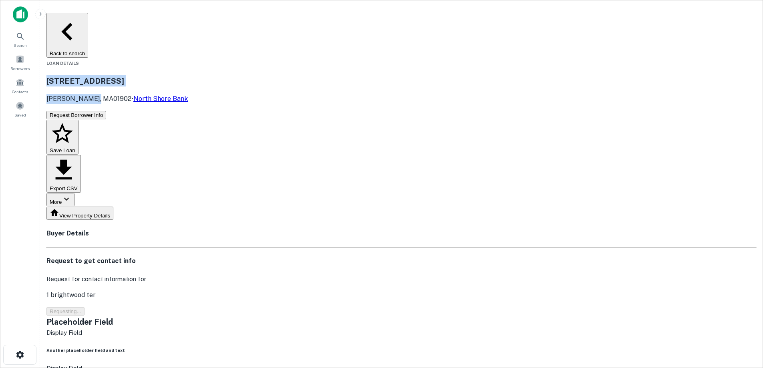
click at [173, 75] on h3 "[STREET_ADDRESS]" at bounding box center [401, 80] width 710 height 11
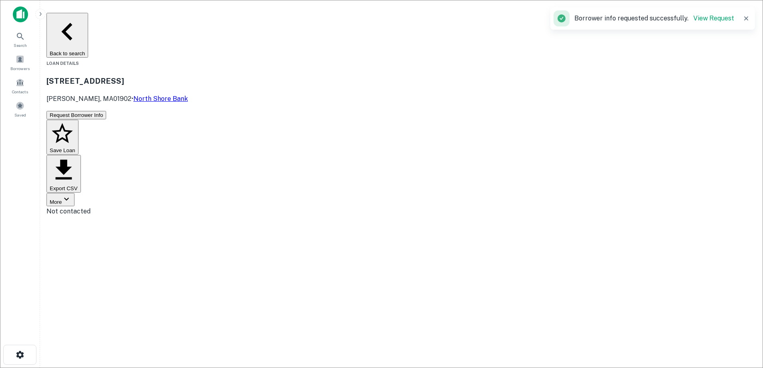
click at [88, 18] on button "Back to search" at bounding box center [67, 35] width 42 height 45
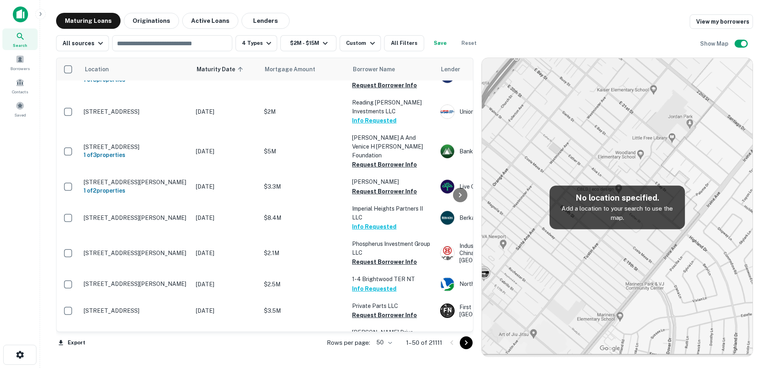
scroll to position [935, 0]
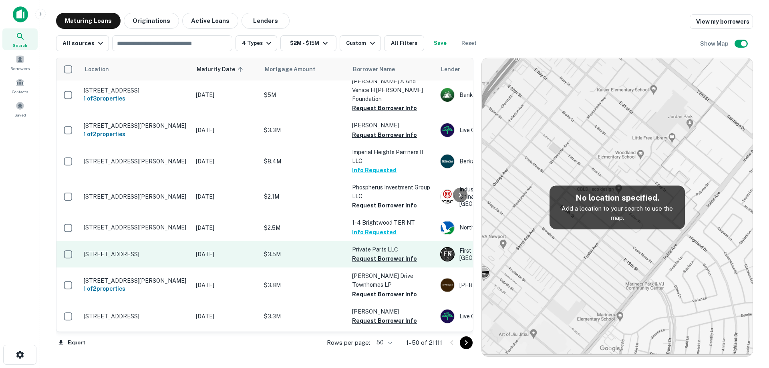
click at [175, 251] on p "[STREET_ADDRESS]" at bounding box center [136, 254] width 104 height 7
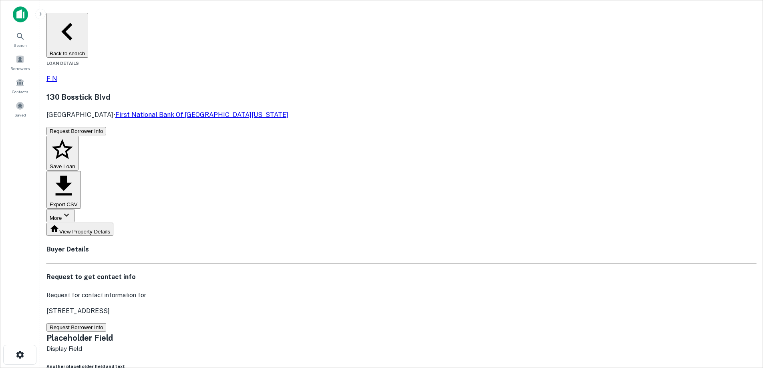
drag, startPoint x: 136, startPoint y: 51, endPoint x: 203, endPoint y: 64, distance: 68.3
click at [203, 91] on div "[STREET_ADDRESS] • First National Bank Of [GEOGRAPHIC_DATA][US_STATE]" at bounding box center [401, 105] width 710 height 28
click at [88, 23] on button "Back to search" at bounding box center [67, 35] width 42 height 45
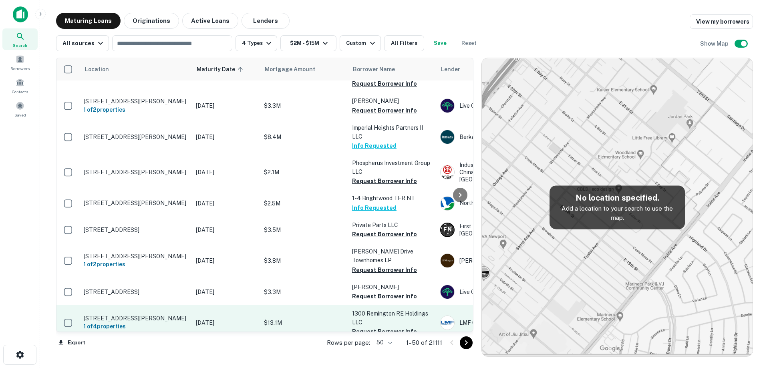
scroll to position [975, 0]
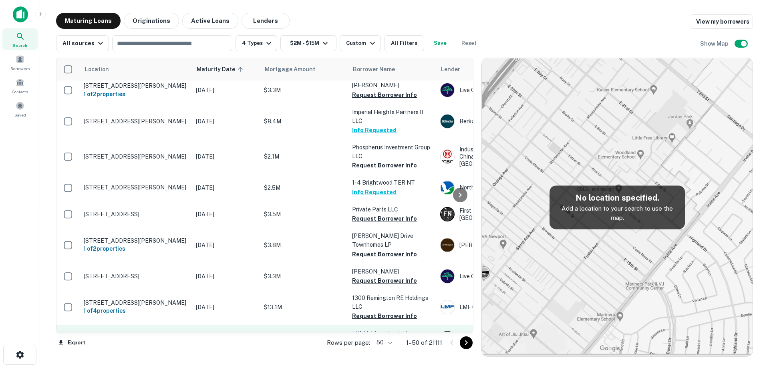
click at [227, 334] on p "[DATE]" at bounding box center [226, 338] width 60 height 9
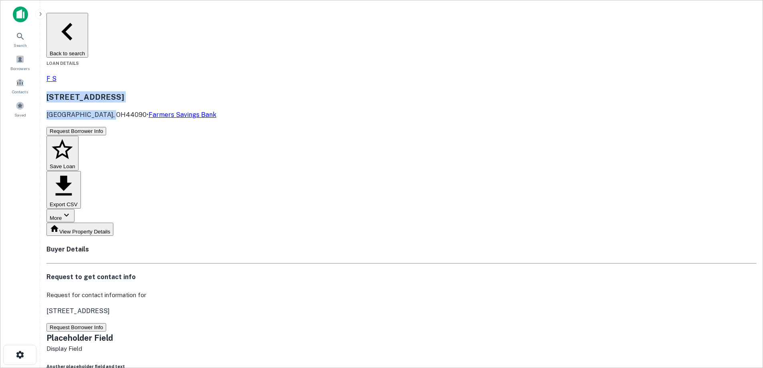
drag, startPoint x: 137, startPoint y: 50, endPoint x: 200, endPoint y: 62, distance: 63.7
click at [200, 91] on div "[STREET_ADDRESS] • Farmers Savings Bank" at bounding box center [401, 105] width 710 height 28
click at [88, 22] on button "Back to search" at bounding box center [67, 35] width 42 height 45
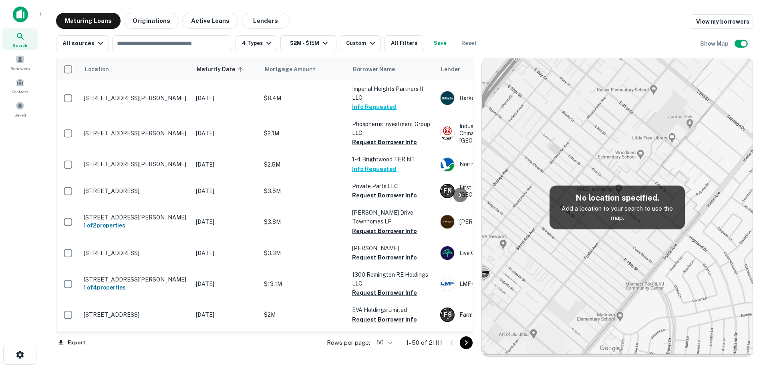
scroll to position [1015, 0]
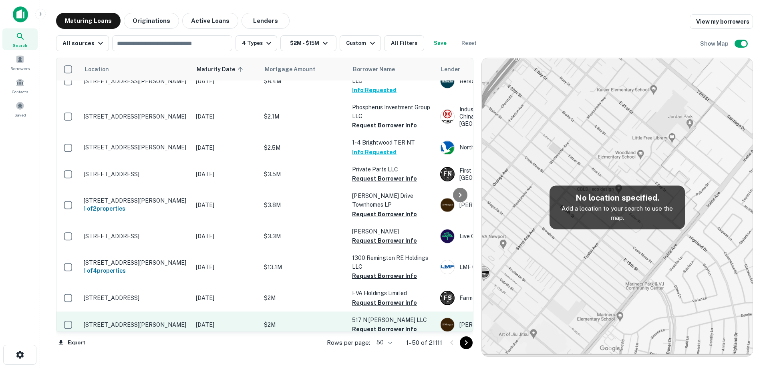
click at [192, 312] on td "[DATE]" at bounding box center [226, 325] width 68 height 26
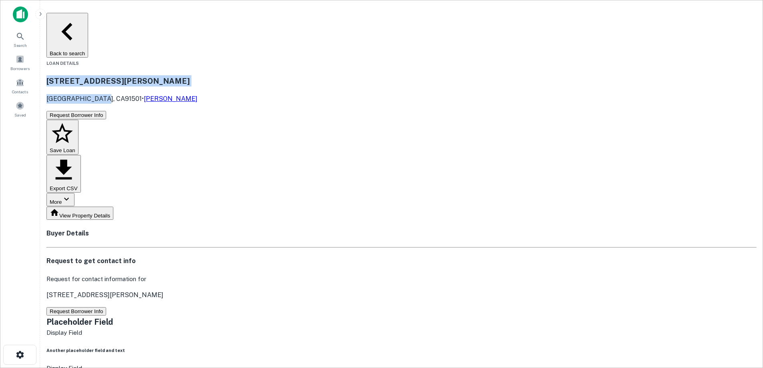
drag, startPoint x: 144, startPoint y: 49, endPoint x: 190, endPoint y: 64, distance: 48.3
click at [106, 307] on button "Request Borrower Info" at bounding box center [76, 311] width 60 height 8
click at [193, 75] on h3 "[STREET_ADDRESS][PERSON_NAME]" at bounding box center [401, 80] width 710 height 11
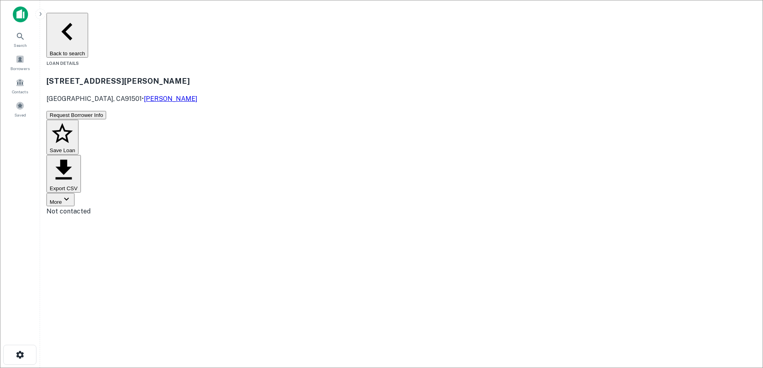
click at [88, 22] on button "Back to search" at bounding box center [67, 35] width 42 height 45
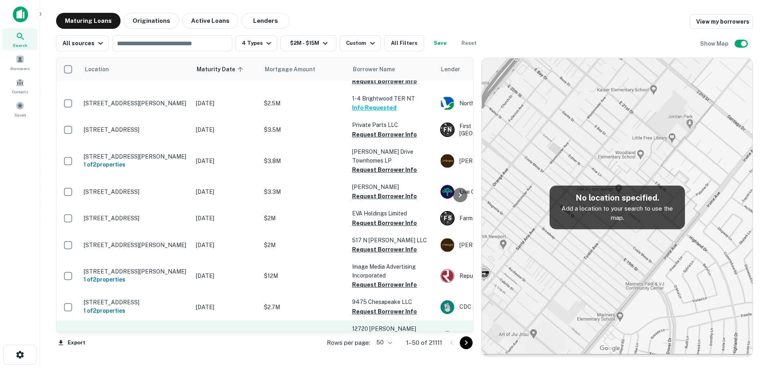
scroll to position [1095, 0]
click at [194, 320] on td "[DATE]" at bounding box center [226, 337] width 68 height 35
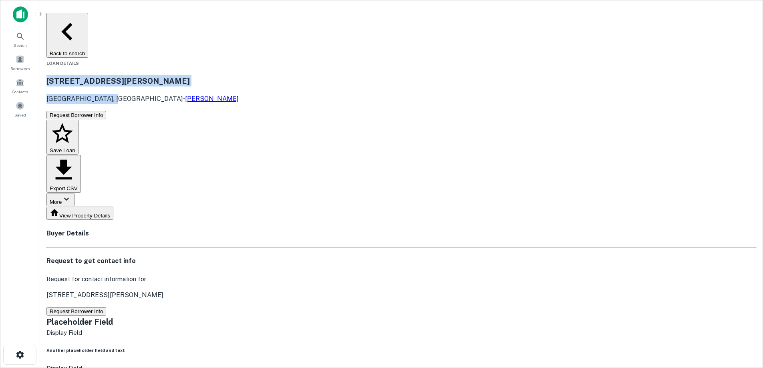
drag, startPoint x: 131, startPoint y: 49, endPoint x: 203, endPoint y: 63, distance: 73.1
click at [203, 75] on div "[STREET_ADDRESS][PERSON_NAME] • [PERSON_NAME]" at bounding box center [401, 89] width 710 height 28
click at [106, 307] on button "Request Borrower Info" at bounding box center [76, 311] width 60 height 8
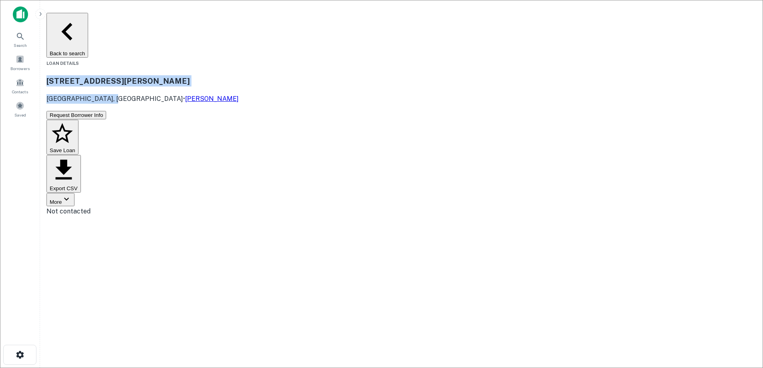
click at [88, 18] on button "Back to search" at bounding box center [67, 35] width 42 height 45
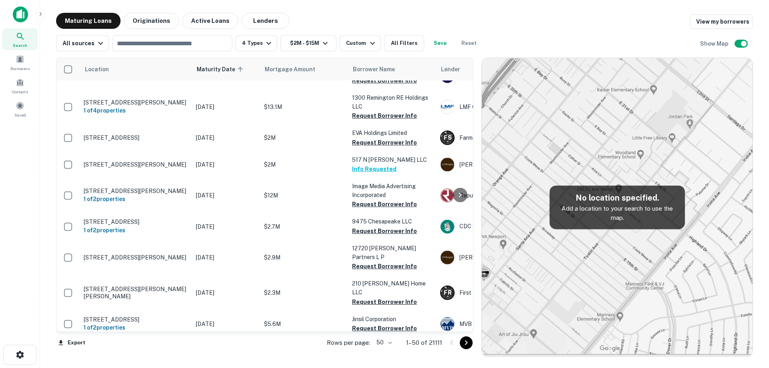
scroll to position [1255, 0]
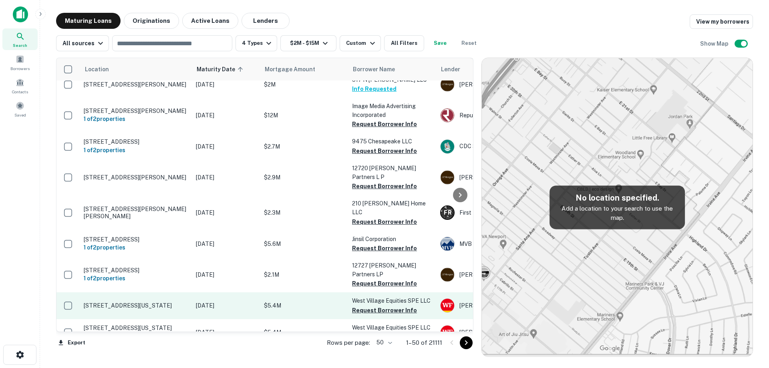
click at [186, 302] on p "[STREET_ADDRESS][US_STATE]" at bounding box center [136, 305] width 104 height 7
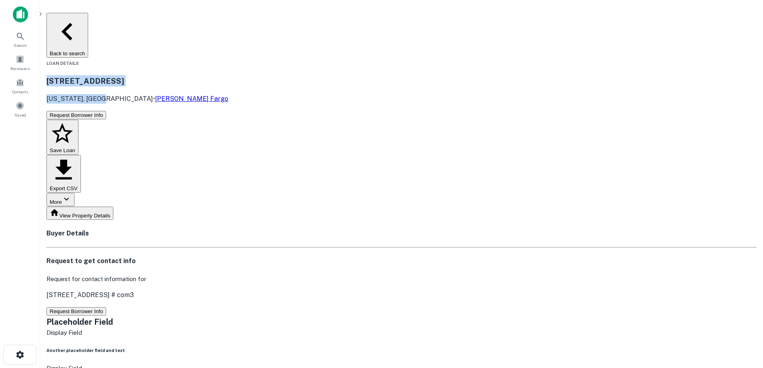
drag, startPoint x: 137, startPoint y: 48, endPoint x: 191, endPoint y: 64, distance: 56.5
click at [192, 75] on div "[STREET_ADDRESS][US_STATE] • [PERSON_NAME] Fargo" at bounding box center [401, 89] width 710 height 28
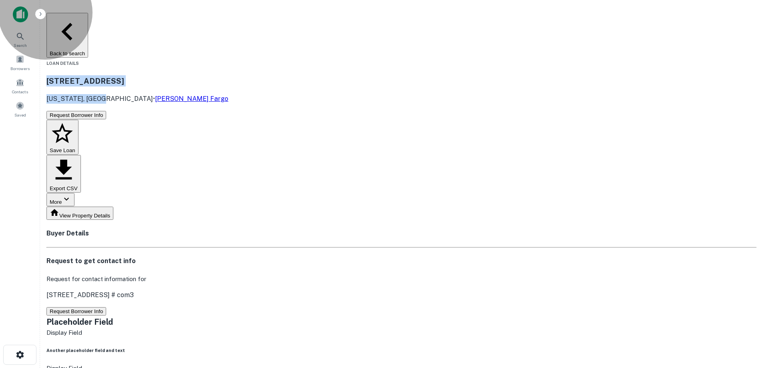
click at [88, 25] on button "Back to search" at bounding box center [67, 35] width 42 height 45
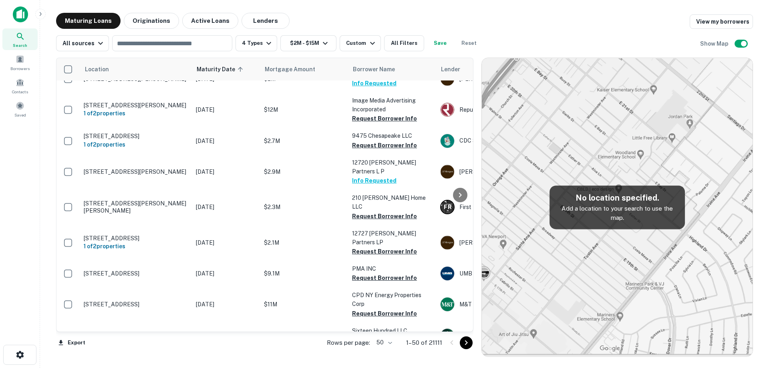
scroll to position [1260, 0]
click at [390, 343] on body "Search Borrowers Contacts Saved Maturing Loans Originations Active Loans Lender…" at bounding box center [384, 184] width 769 height 368
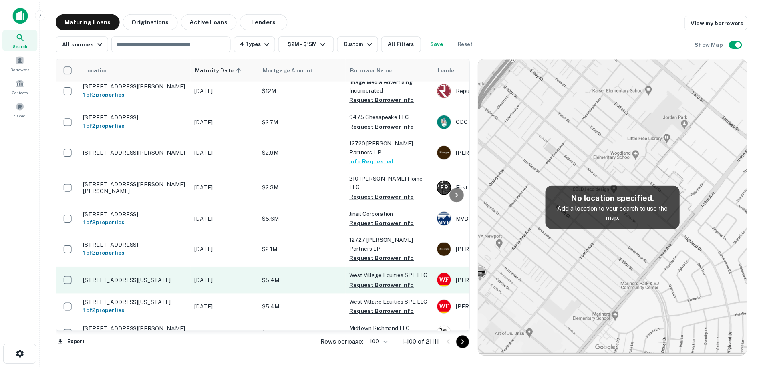
scroll to position [1300, 0]
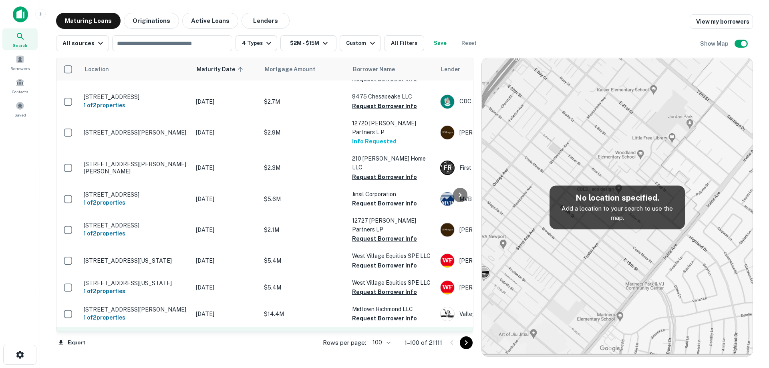
click at [214, 336] on p "[DATE]" at bounding box center [226, 340] width 60 height 9
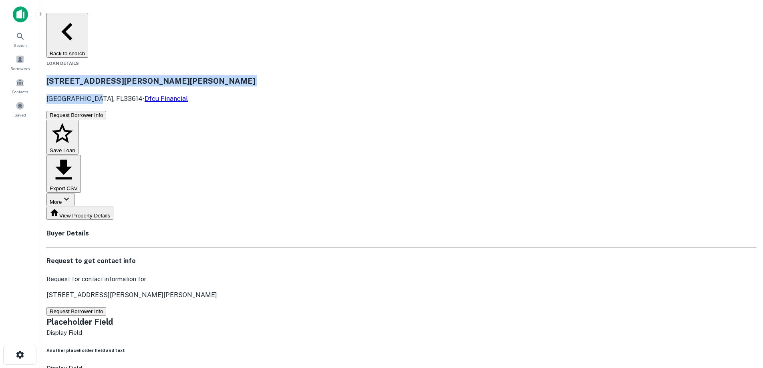
drag, startPoint x: 146, startPoint y: 51, endPoint x: 184, endPoint y: 64, distance: 40.0
click at [184, 75] on div "[STREET_ADDRESS][PERSON_NAME][PERSON_NAME] • Dfcu Financial" at bounding box center [401, 89] width 710 height 28
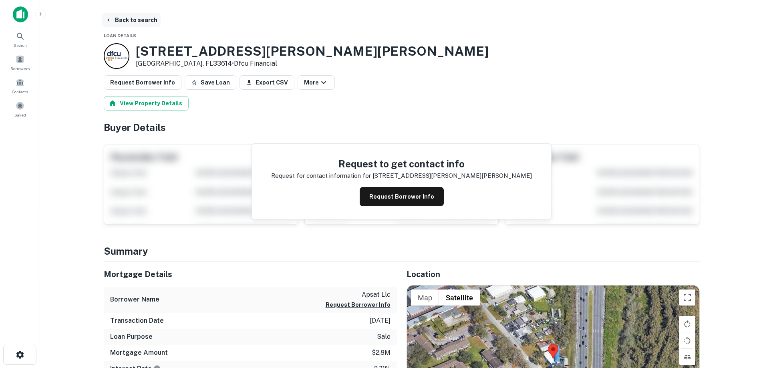
click at [136, 20] on button "Back to search" at bounding box center [131, 20] width 58 height 14
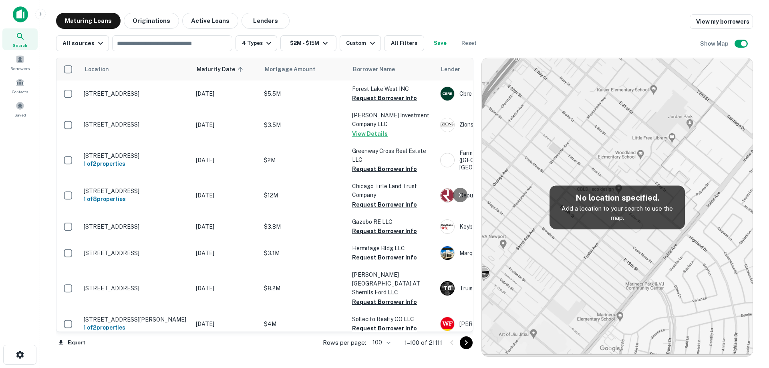
scroll to position [1300, 0]
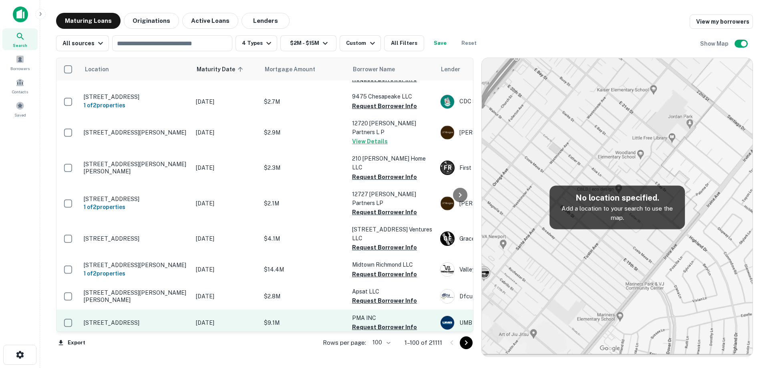
click at [210, 318] on p "[DATE]" at bounding box center [226, 322] width 60 height 9
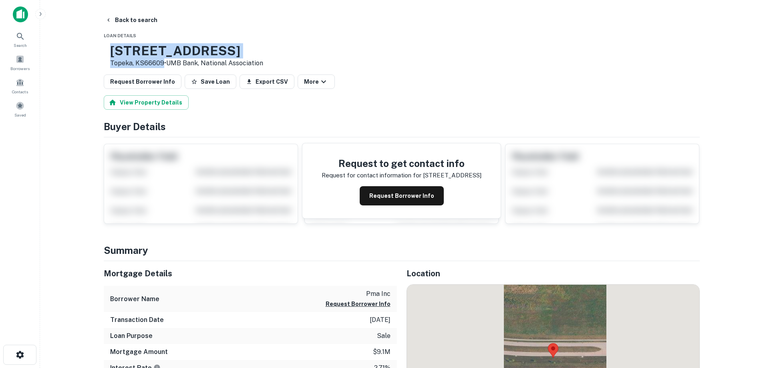
drag, startPoint x: 134, startPoint y: 51, endPoint x: 189, endPoint y: 62, distance: 55.9
click at [189, 62] on div "1601 E 77th St N Topeka, KS66609 • UMB Bank, National Association" at bounding box center [183, 55] width 159 height 25
copy div "[STREET_ADDRESS]"
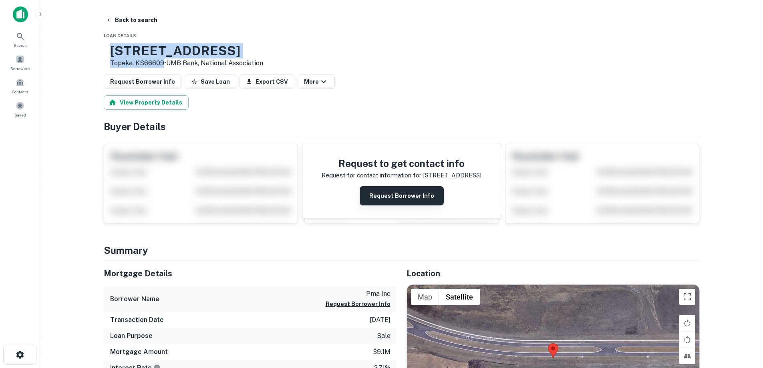
click at [406, 199] on button "Request Borrower Info" at bounding box center [402, 195] width 84 height 19
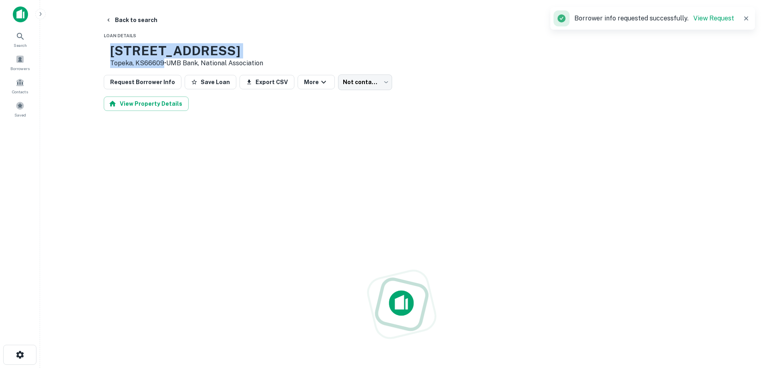
click at [157, 61] on p "Topeka, KS66609 • UMB Bank, National Association" at bounding box center [186, 63] width 153 height 10
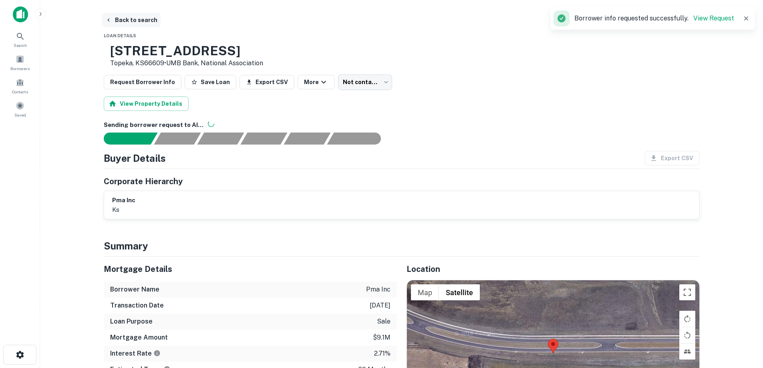
click at [134, 21] on button "Back to search" at bounding box center [131, 20] width 58 height 14
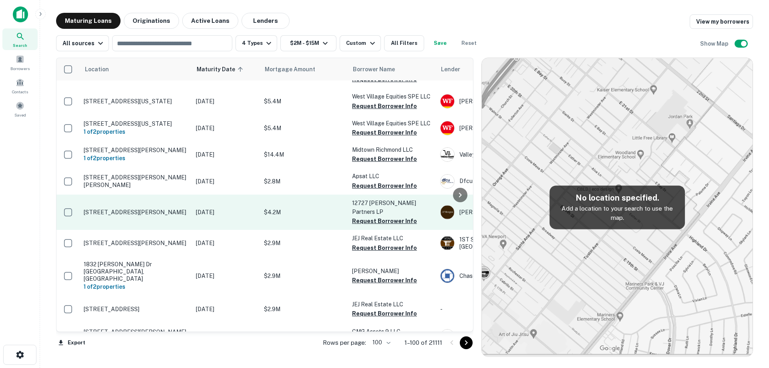
scroll to position [1461, 0]
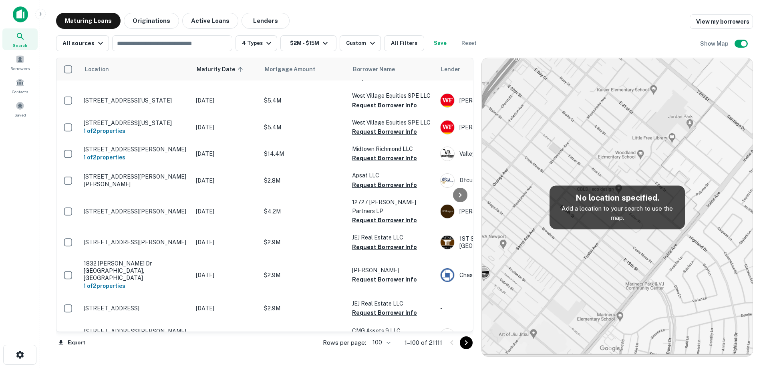
click at [220, 363] on p "[DATE]" at bounding box center [226, 367] width 60 height 9
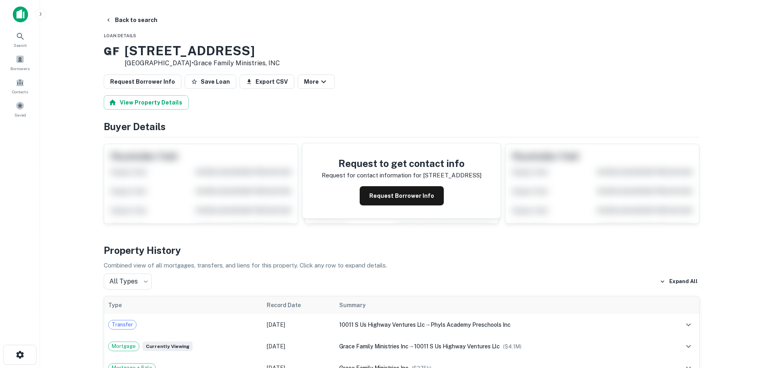
click at [214, 64] on div "10011 S US HIGHWAY 1 Port Saint Lucie, FL34952 • Grace Family Ministries, INC" at bounding box center [202, 55] width 155 height 25
click at [136, 19] on button "Back to search" at bounding box center [131, 20] width 58 height 14
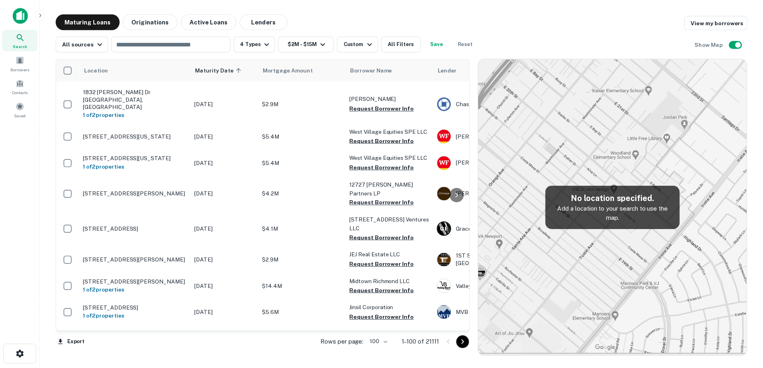
scroll to position [1621, 0]
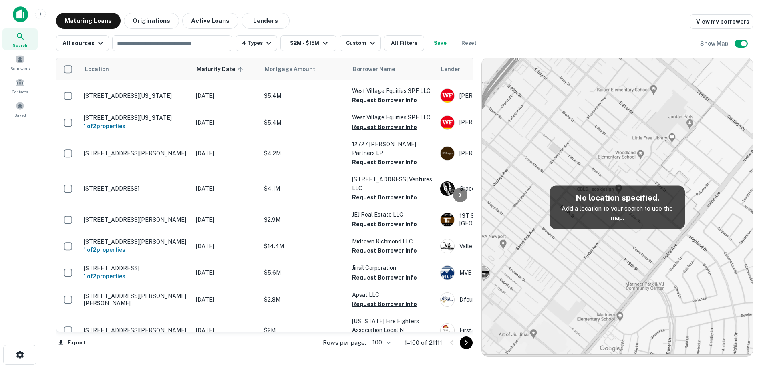
click at [193, 348] on td "[DATE]" at bounding box center [226, 365] width 68 height 35
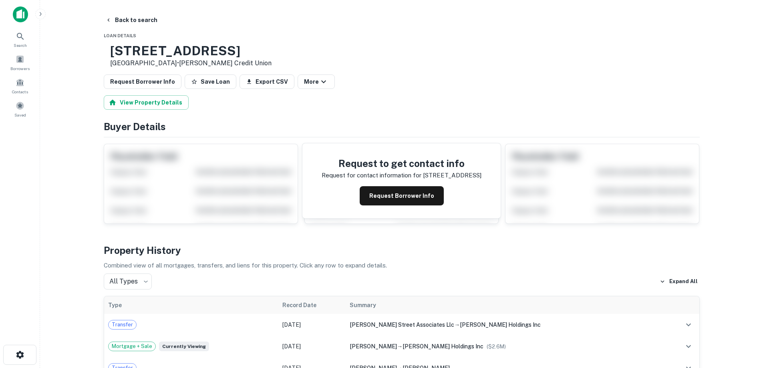
drag, startPoint x: 145, startPoint y: 54, endPoint x: 193, endPoint y: 64, distance: 48.7
copy div "193 W PARK AVE APT J El Cajon, CA92020"
click at [400, 197] on button "Request Borrower Info" at bounding box center [402, 195] width 84 height 19
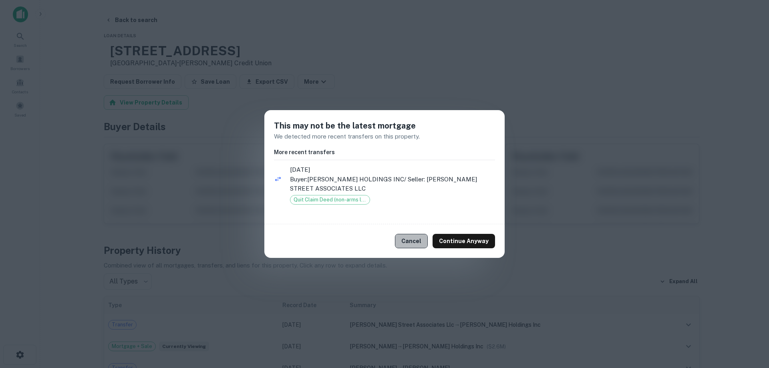
click at [416, 242] on button "Cancel" at bounding box center [411, 241] width 33 height 14
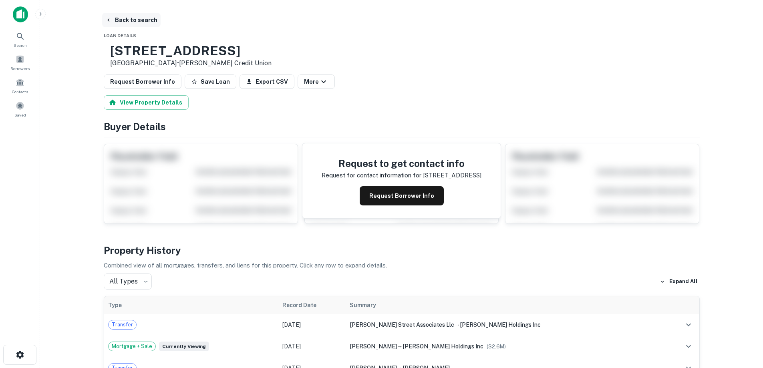
click at [138, 19] on button "Back to search" at bounding box center [131, 20] width 58 height 14
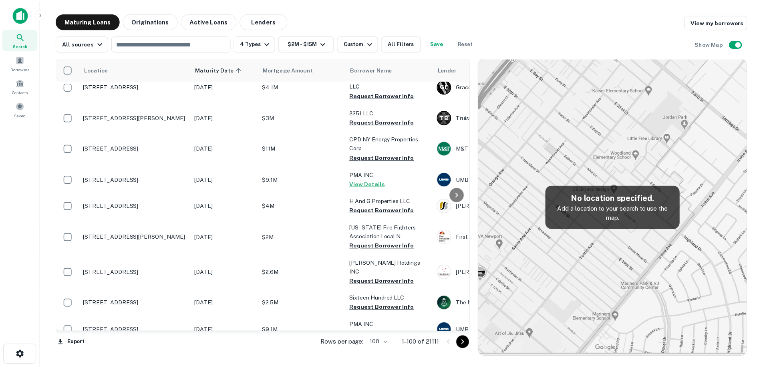
scroll to position [1781, 0]
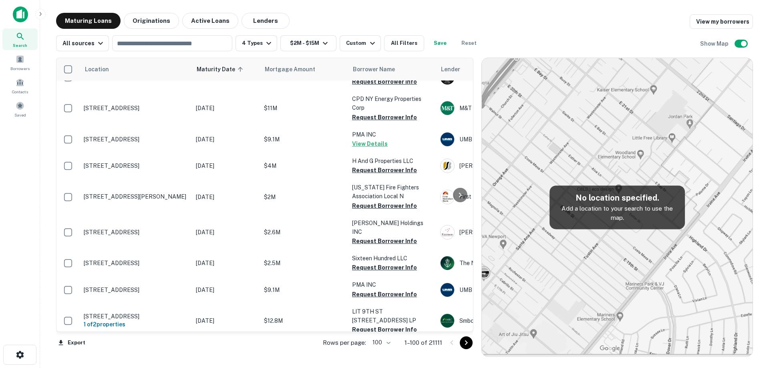
click at [182, 338] on td "[STREET_ADDRESS]" at bounding box center [136, 351] width 112 height 26
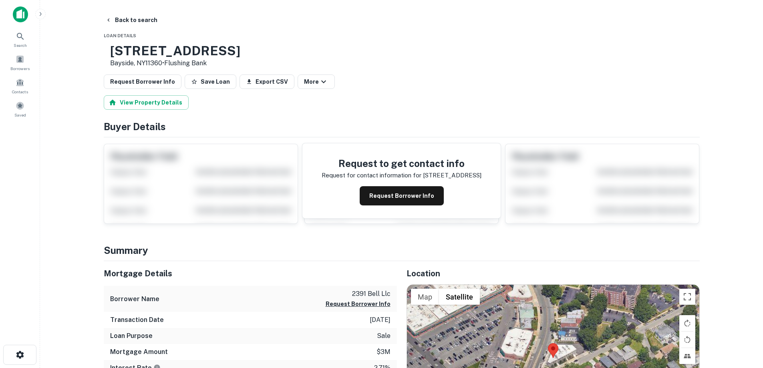
drag, startPoint x: 154, startPoint y: 54, endPoint x: 189, endPoint y: 63, distance: 36.2
click at [189, 63] on div "2387 Bell Blvd Bayside, NY11360 • Flushing Bank" at bounding box center [175, 55] width 130 height 25
copy div "[STREET_ADDRESS]"
click at [391, 195] on button "Request Borrower Info" at bounding box center [402, 195] width 84 height 19
click at [201, 47] on h3 "2387 Bell Blvd" at bounding box center [175, 50] width 130 height 15
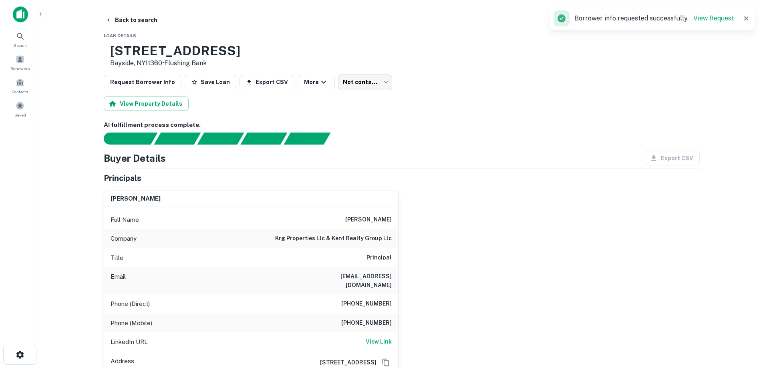
click at [361, 236] on h6 "krg properties llc & kent realty group llc" at bounding box center [333, 239] width 117 height 10
copy h6 "krg properties llc & kent realty group llc"
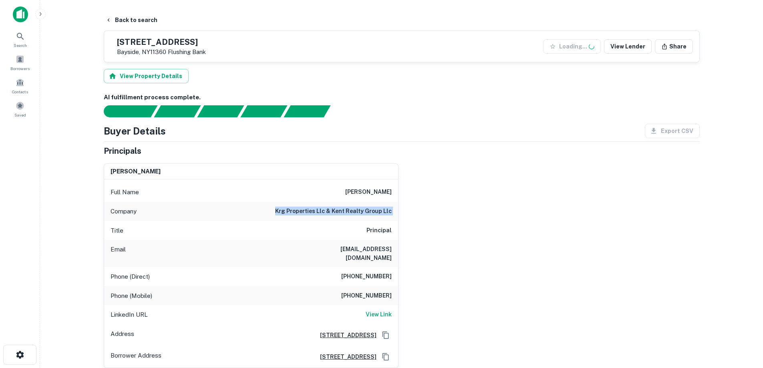
scroll to position [413, 0]
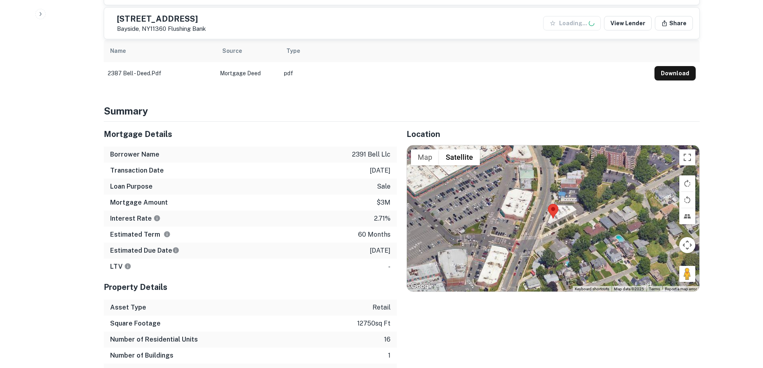
drag, startPoint x: 365, startPoint y: 163, endPoint x: 393, endPoint y: 164, distance: 28.1
click at [393, 164] on div "Transaction Date 1/7/2021" at bounding box center [250, 171] width 293 height 16
drag, startPoint x: 393, startPoint y: 163, endPoint x: 362, endPoint y: 162, distance: 31.7
click at [362, 163] on div "Transaction Date 1/7/2021" at bounding box center [250, 171] width 293 height 16
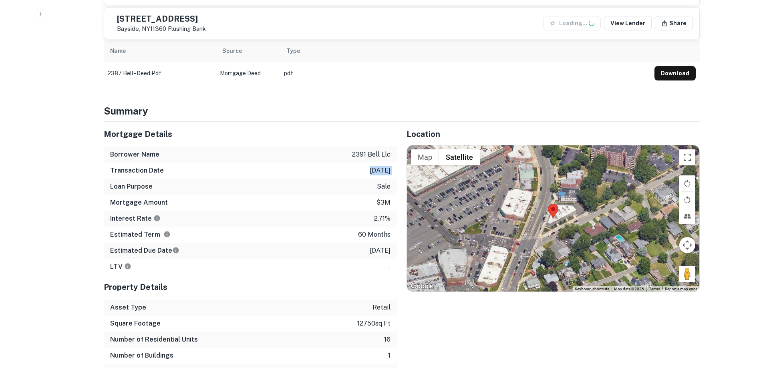
click at [362, 163] on div "Transaction Date 1/7/2021" at bounding box center [250, 171] width 293 height 16
drag, startPoint x: 365, startPoint y: 156, endPoint x: 384, endPoint y: 167, distance: 21.4
click at [384, 167] on div "Transaction Date 1/7/2021" at bounding box center [250, 171] width 293 height 16
click at [388, 169] on div "Transaction Date 1/7/2021" at bounding box center [250, 171] width 293 height 16
drag, startPoint x: 371, startPoint y: 212, endPoint x: 389, endPoint y: 218, distance: 19.4
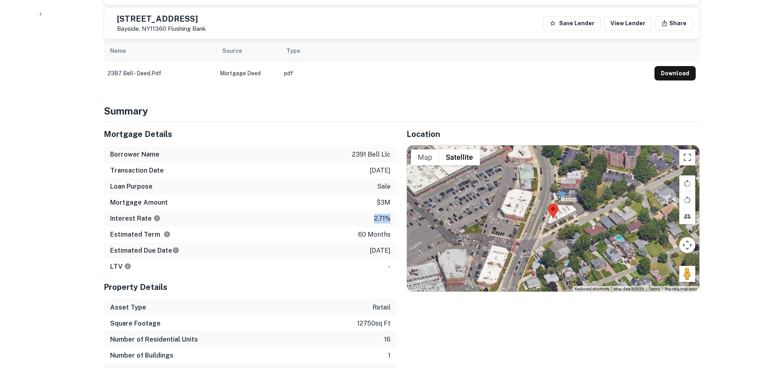
click at [389, 218] on div "Interest Rate 2.71%" at bounding box center [250, 219] width 293 height 16
click at [388, 214] on p "2.71%" at bounding box center [382, 219] width 16 height 10
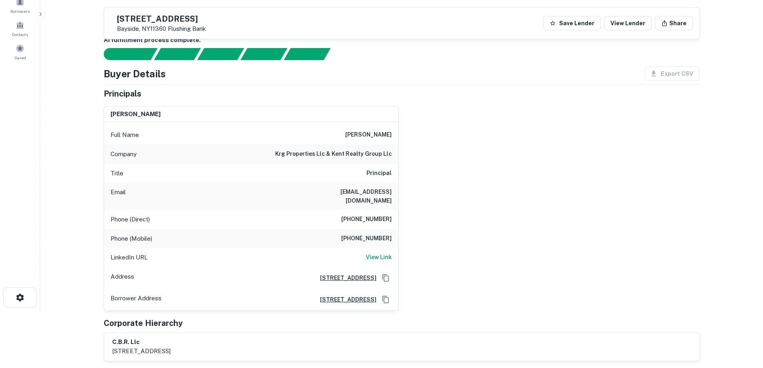
scroll to position [53, 0]
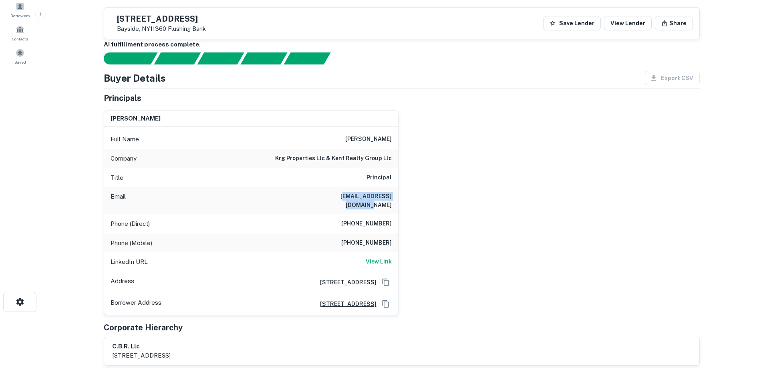
drag, startPoint x: 324, startPoint y: 197, endPoint x: 390, endPoint y: 198, distance: 65.7
click at [390, 198] on h6 "caroline_kent@yahoo.com" at bounding box center [344, 201] width 96 height 18
click at [391, 198] on h6 "caroline_kent@yahoo.com" at bounding box center [344, 201] width 96 height 18
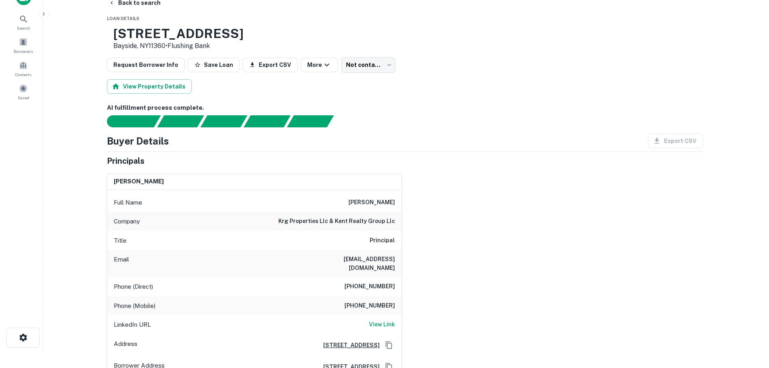
scroll to position [0, 0]
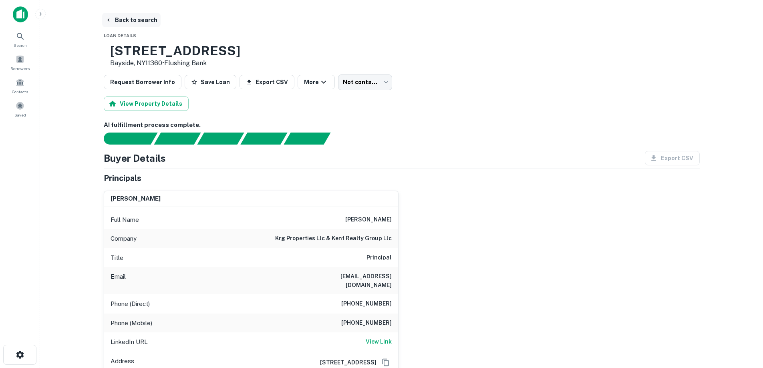
click at [143, 24] on button "Back to search" at bounding box center [131, 20] width 58 height 14
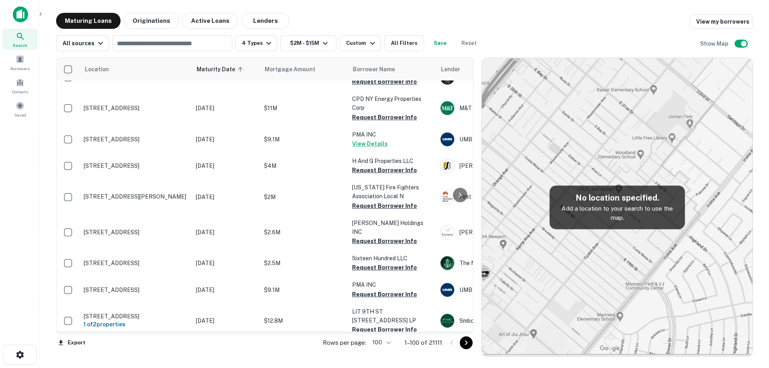
scroll to position [1821, 0]
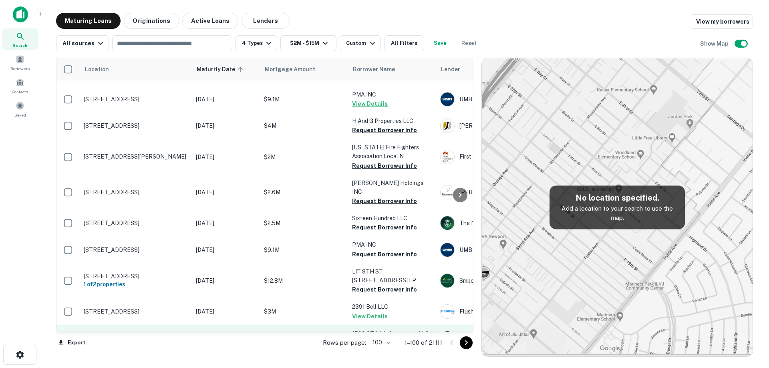
click at [174, 331] on p "[STREET_ADDRESS][PERSON_NAME][US_STATE]" at bounding box center [136, 338] width 104 height 14
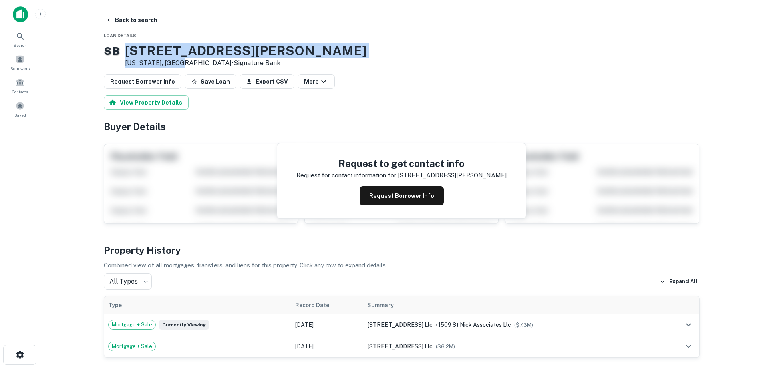
drag, startPoint x: 137, startPoint y: 50, endPoint x: 193, endPoint y: 63, distance: 58.5
click at [193, 63] on div "1509 Saint Nicholas Ave New York, NY10033 • Signature Bank" at bounding box center [246, 55] width 242 height 25
copy div "[STREET_ADDRESS][PERSON_NAME][US_STATE]"
click at [137, 21] on button "Back to search" at bounding box center [131, 20] width 58 height 14
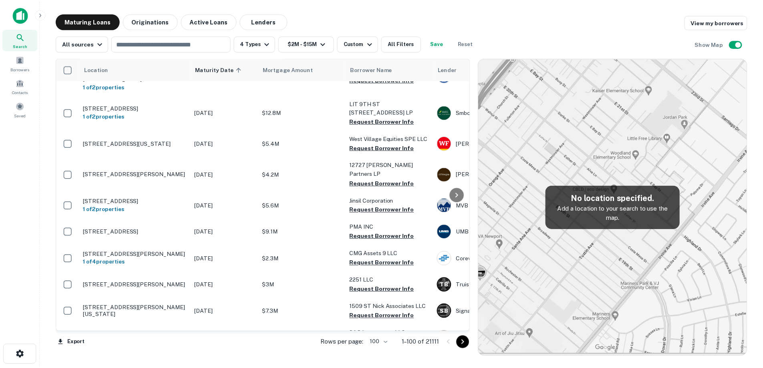
scroll to position [1861, 0]
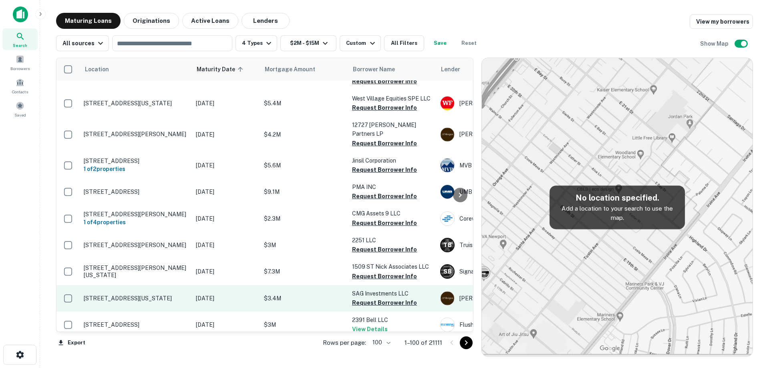
click at [188, 285] on td "[STREET_ADDRESS][US_STATE]" at bounding box center [136, 298] width 112 height 26
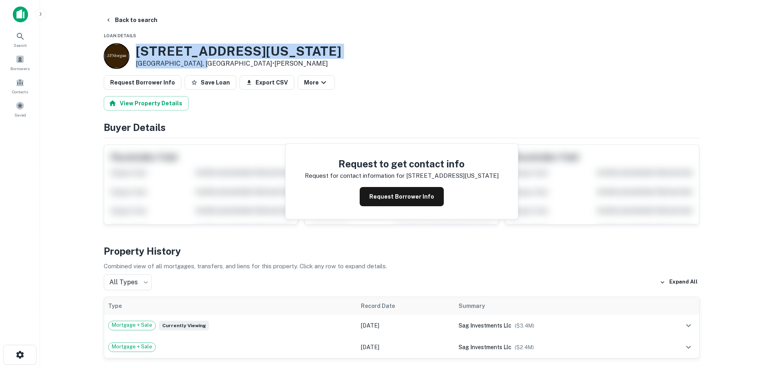
drag, startPoint x: 141, startPoint y: 50, endPoint x: 201, endPoint y: 60, distance: 60.7
click at [203, 61] on div "1809 N New Hampshire Ave Los Angeles, CA90027 • J.p. Morgan" at bounding box center [223, 56] width 238 height 26
copy div "[STREET_ADDRESS][US_STATE]"
click at [410, 204] on button "Request Borrower Info" at bounding box center [402, 196] width 84 height 19
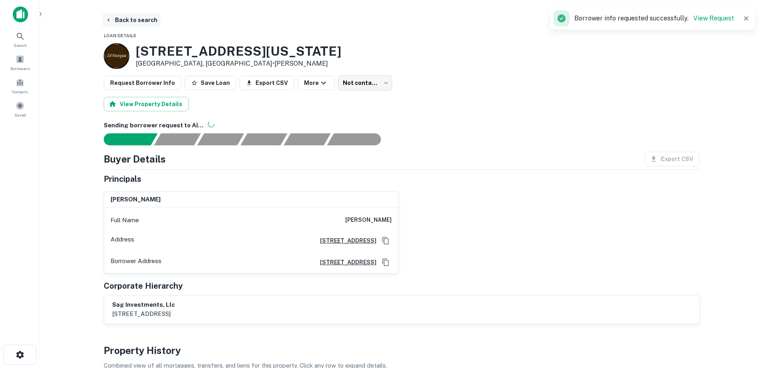
click at [140, 22] on button "Back to search" at bounding box center [131, 20] width 58 height 14
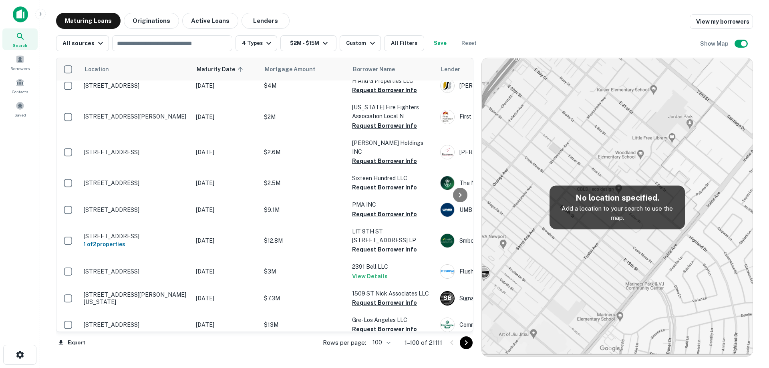
scroll to position [1901, 0]
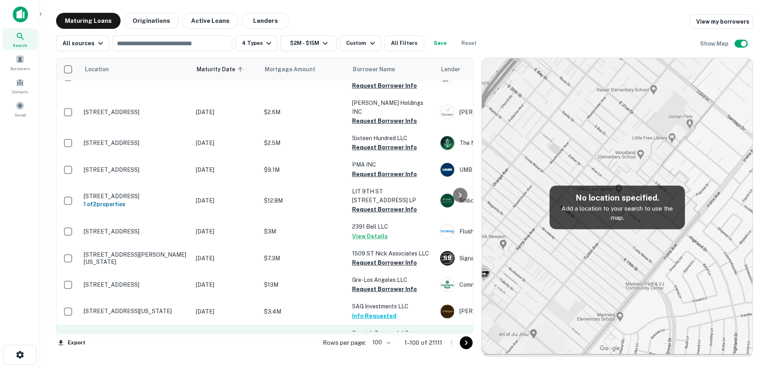
click at [164, 334] on p "[STREET_ADDRESS]" at bounding box center [136, 337] width 104 height 7
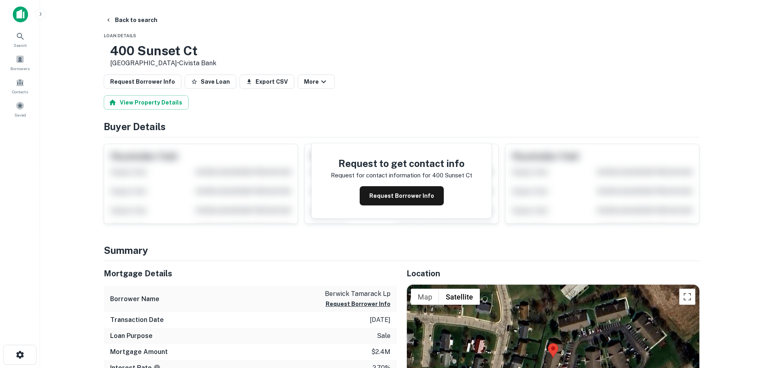
drag, startPoint x: 135, startPoint y: 50, endPoint x: 220, endPoint y: 65, distance: 86.7
click at [216, 65] on div "400 Sunset Ct South Charleston, OH45368 • Civista Bank" at bounding box center [160, 55] width 113 height 25
copy div "[STREET_ADDRESS]"
click at [387, 204] on button "Request Borrower Info" at bounding box center [402, 195] width 84 height 19
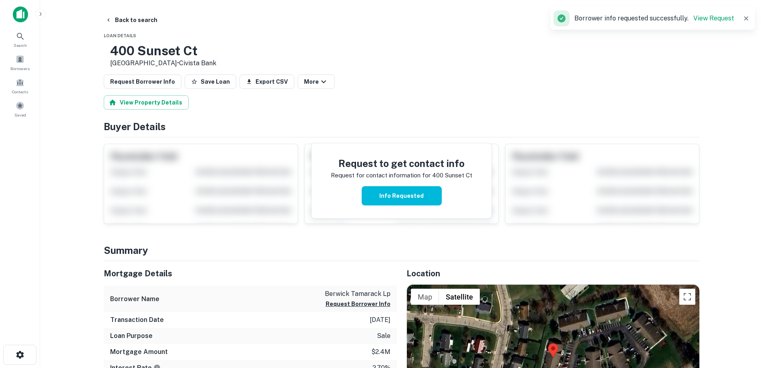
click at [183, 52] on h3 "400 Sunset Ct" at bounding box center [163, 50] width 106 height 15
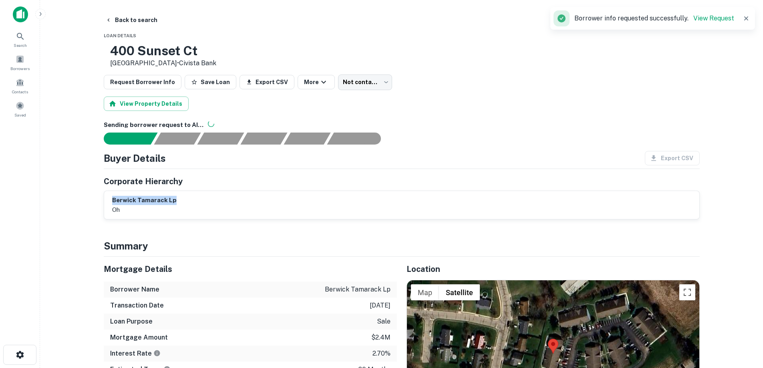
drag, startPoint x: 189, startPoint y: 199, endPoint x: 113, endPoint y: 203, distance: 76.2
click at [113, 203] on div "berwick tamarack lp oh" at bounding box center [401, 205] width 579 height 18
click at [113, 203] on h6 "berwick tamarack lp" at bounding box center [144, 200] width 64 height 9
drag, startPoint x: 113, startPoint y: 203, endPoint x: 120, endPoint y: 213, distance: 12.1
click at [120, 213] on div "berwick tamarack lp oh" at bounding box center [144, 205] width 64 height 18
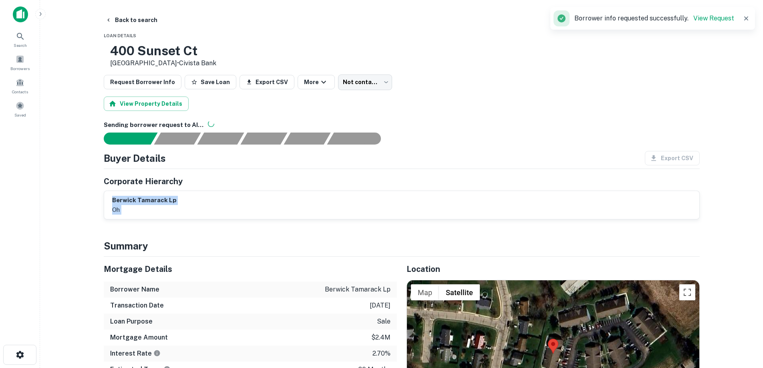
click at [121, 213] on p "oh" at bounding box center [144, 210] width 64 height 10
drag, startPoint x: 121, startPoint y: 213, endPoint x: 116, endPoint y: 206, distance: 8.0
click at [116, 206] on p "oh" at bounding box center [144, 210] width 64 height 10
click at [114, 201] on h6 "berwick tamarack lp" at bounding box center [144, 200] width 64 height 9
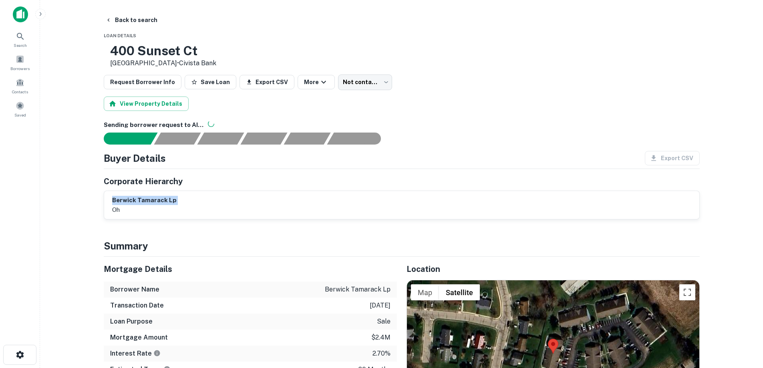
click at [114, 201] on h6 "berwick tamarack lp" at bounding box center [144, 200] width 64 height 9
click at [115, 208] on p "oh" at bounding box center [144, 210] width 64 height 10
click at [122, 22] on button "Back to search" at bounding box center [131, 20] width 58 height 14
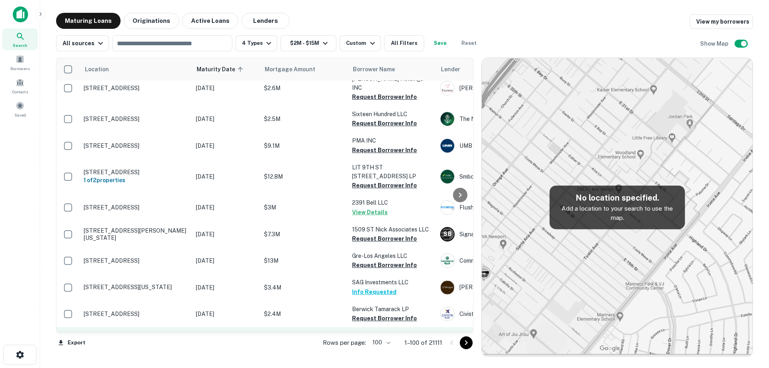
scroll to position [1941, 0]
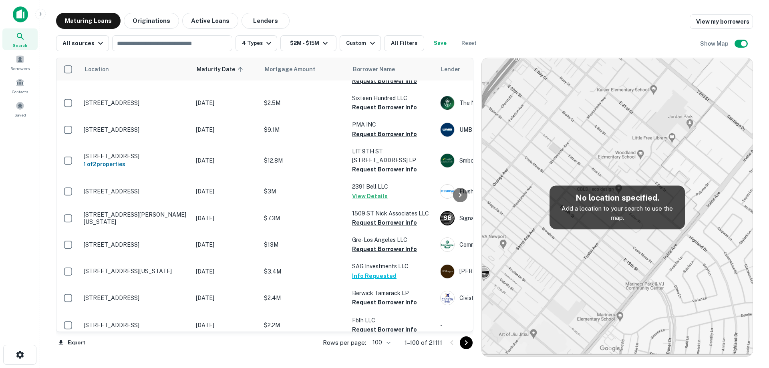
click at [163, 339] on td "[STREET_ADDRESS]" at bounding box center [136, 352] width 112 height 26
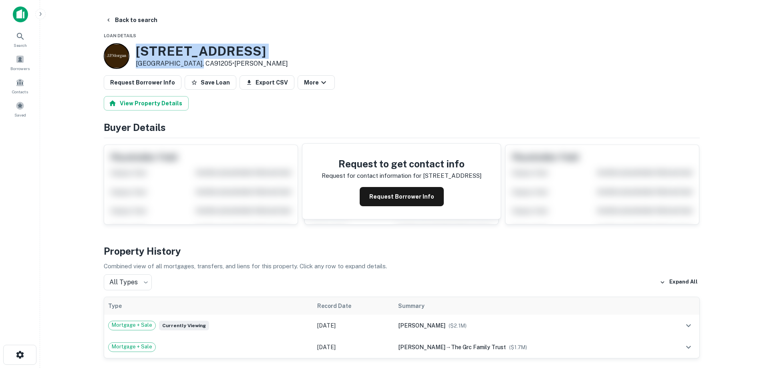
drag, startPoint x: 146, startPoint y: 48, endPoint x: 194, endPoint y: 63, distance: 50.5
copy div "222 E WINDSOR RD Glendale, CA91205"
click at [417, 194] on button "Request Borrower Info" at bounding box center [402, 196] width 84 height 19
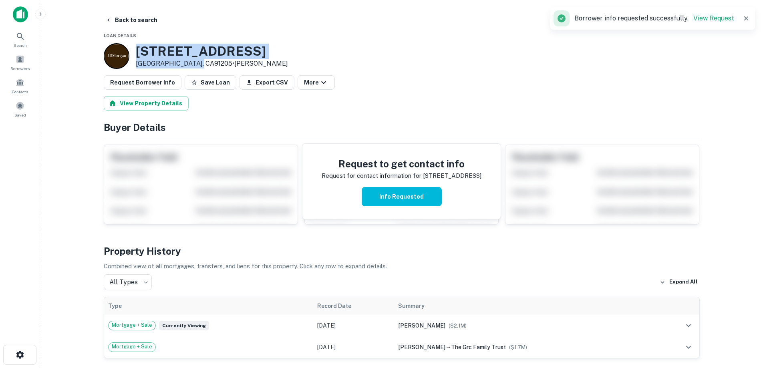
click at [183, 50] on h3 "222 E WINDSOR RD" at bounding box center [212, 51] width 152 height 15
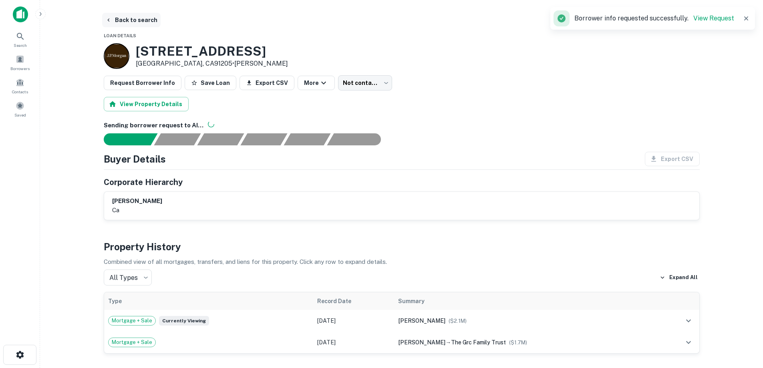
click at [134, 27] on button "Back to search" at bounding box center [131, 20] width 58 height 14
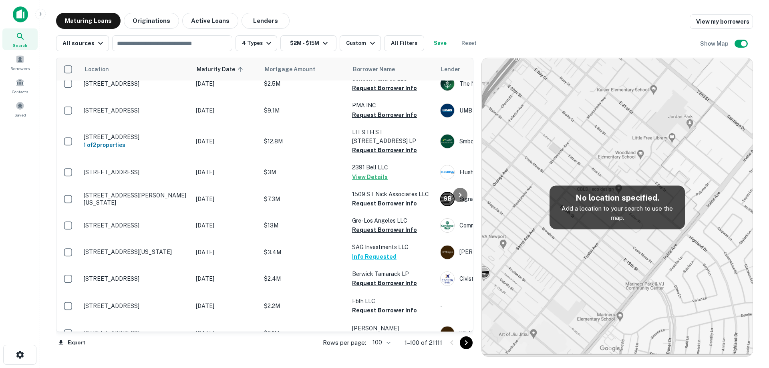
scroll to position [1981, 0]
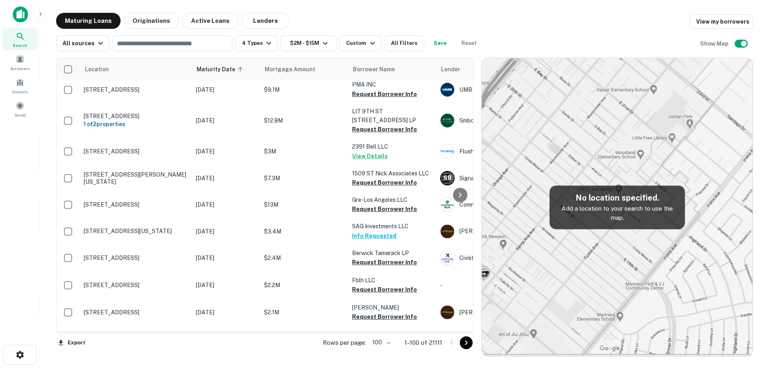
click at [194, 361] on td "[DATE]" at bounding box center [226, 374] width 68 height 26
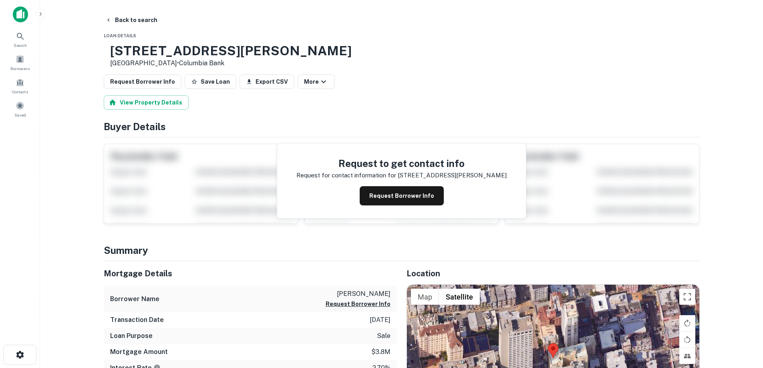
drag, startPoint x: 133, startPoint y: 52, endPoint x: 206, endPoint y: 64, distance: 73.9
click at [209, 63] on div "900 Powell St San Francisco, CA94108 • Columbia Bank" at bounding box center [228, 55] width 248 height 25
copy div "[STREET_ADDRESS][PERSON_NAME]"
click at [143, 14] on button "Back to search" at bounding box center [131, 20] width 58 height 14
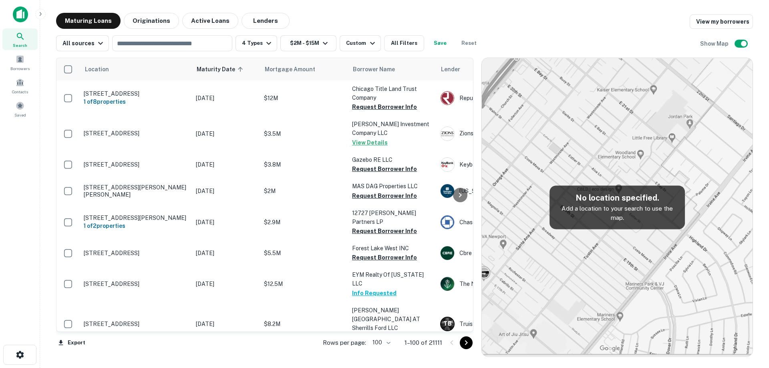
scroll to position [1981, 0]
